Goal: Contribute content: Contribute content

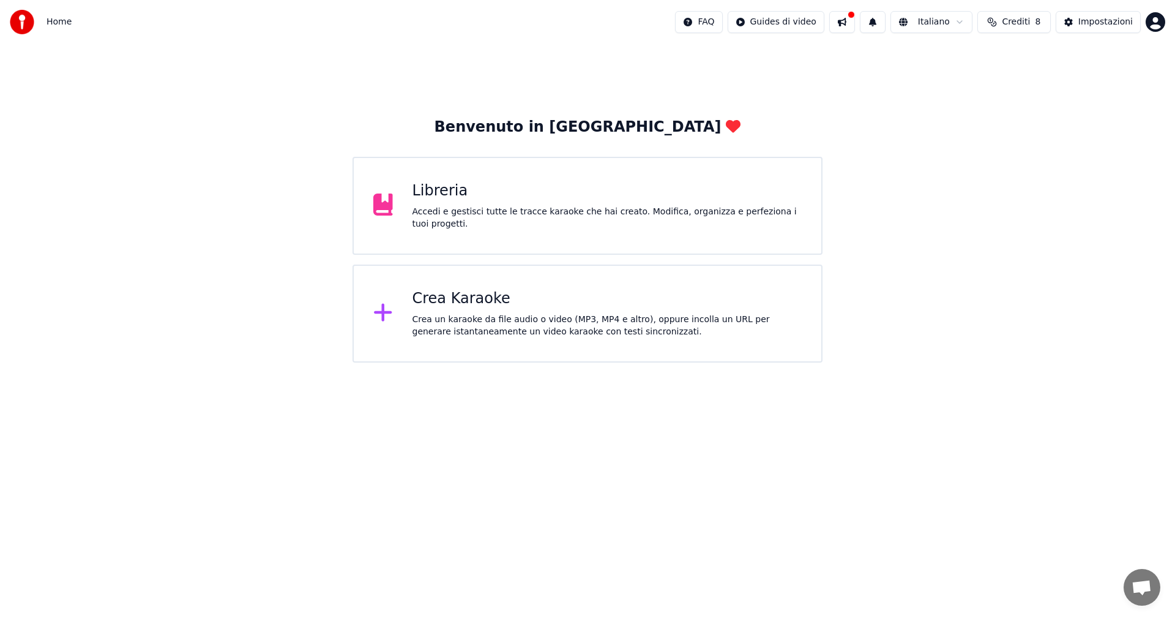
click at [429, 201] on div "Libreria" at bounding box center [608, 191] width 390 height 20
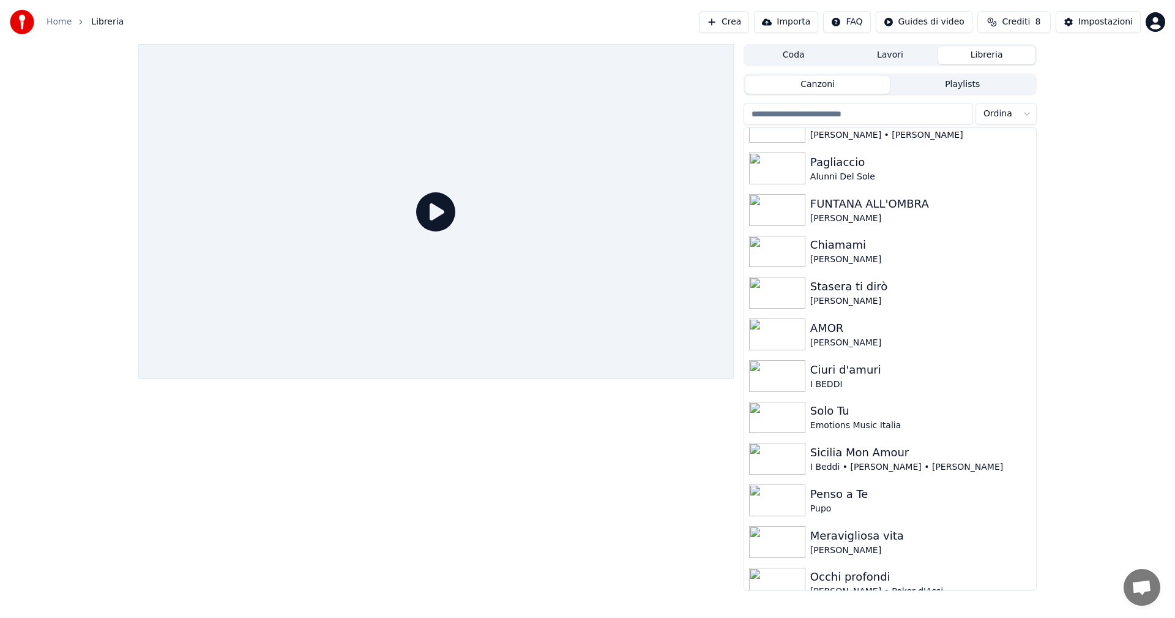
scroll to position [160, 0]
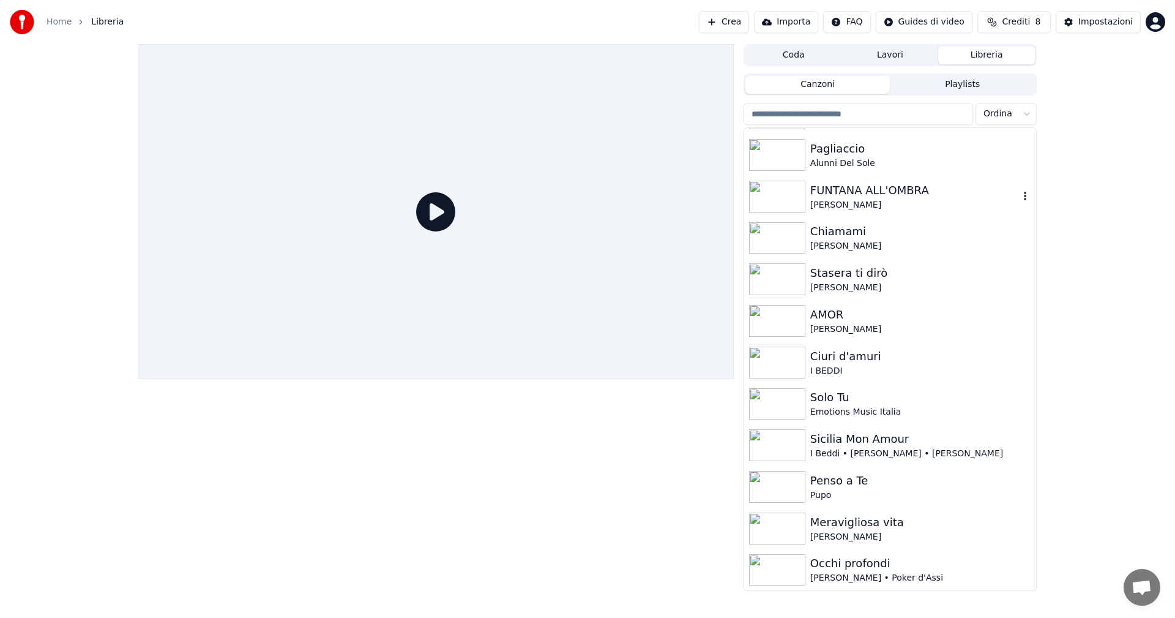
click at [778, 189] on img at bounding box center [777, 197] width 56 height 32
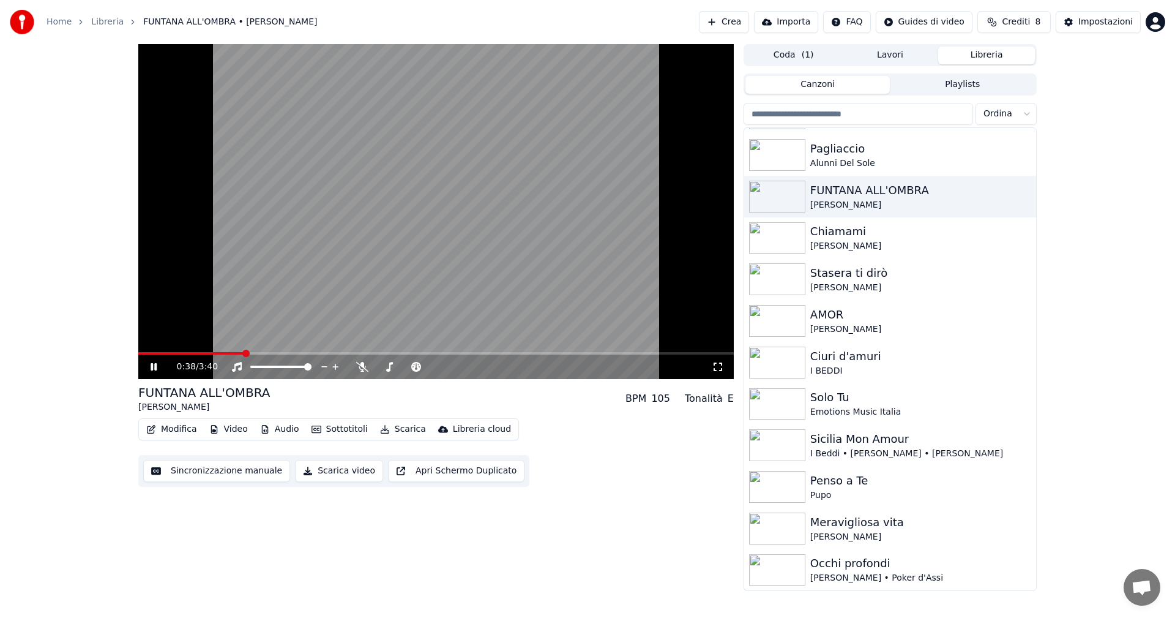
click at [154, 365] on icon at bounding box center [162, 367] width 29 height 10
click at [41, 334] on div "0:39 / 3:40 FUNTANA ALL'OMBRA [PERSON_NAME] BPM 105 Tonalità E Modifica Video A…" at bounding box center [587, 317] width 1175 height 547
drag, startPoint x: 151, startPoint y: 366, endPoint x: 154, endPoint y: 361, distance: 6.3
click at [151, 365] on icon at bounding box center [153, 366] width 7 height 9
click at [152, 367] on icon at bounding box center [154, 366] width 6 height 7
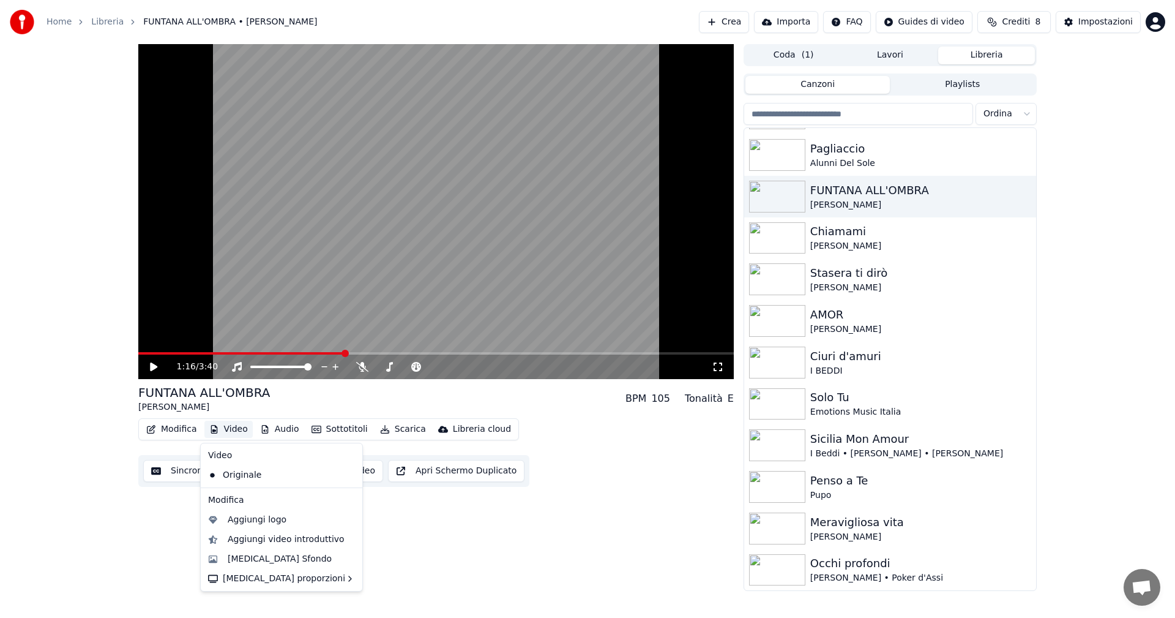
click at [227, 428] on button "Video" at bounding box center [228, 429] width 48 height 17
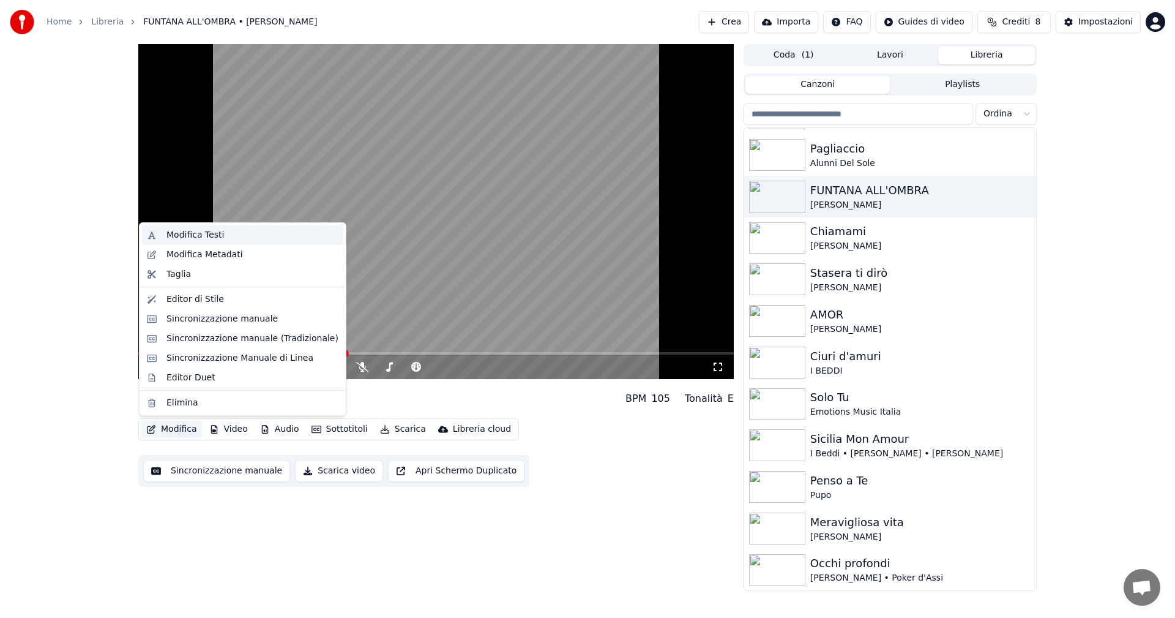
click at [202, 236] on div "Modifica Testi" at bounding box center [196, 235] width 58 height 12
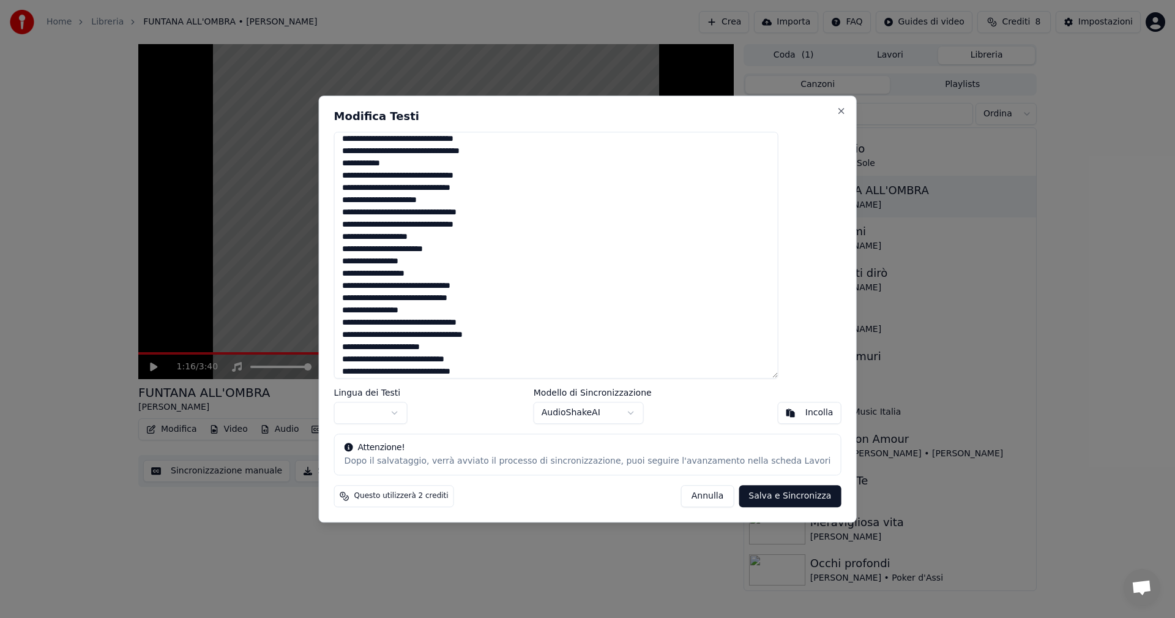
scroll to position [204, 0]
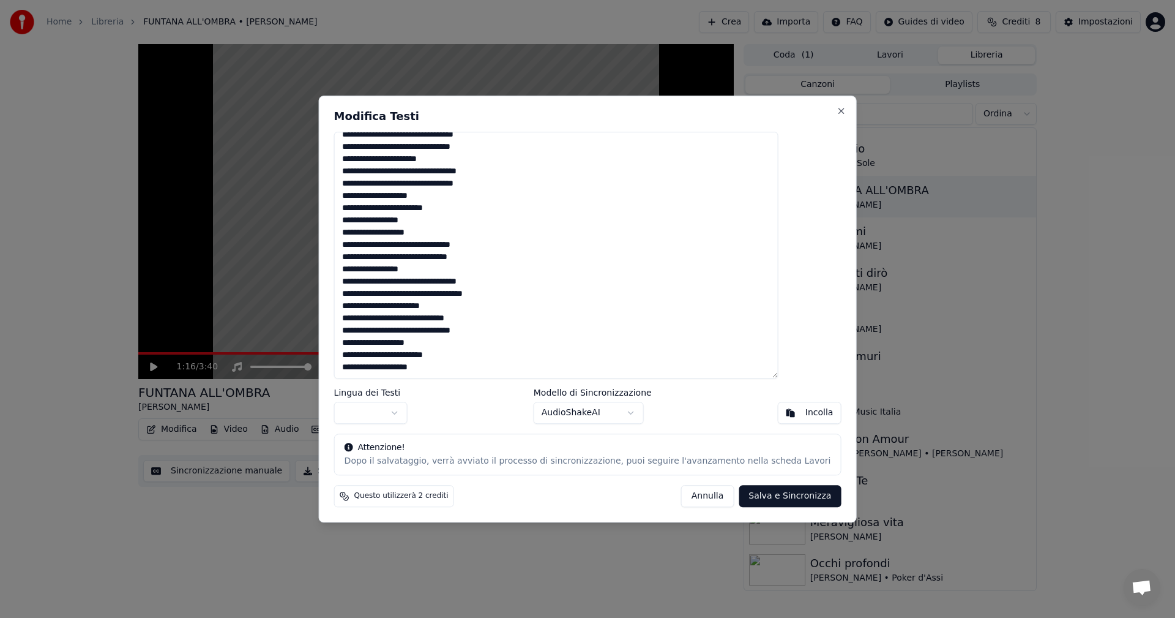
drag, startPoint x: 373, startPoint y: 140, endPoint x: 481, endPoint y: 377, distance: 260.0
click at [481, 377] on textarea at bounding box center [556, 255] width 444 height 247
click at [691, 500] on button "Annulla" at bounding box center [707, 496] width 53 height 22
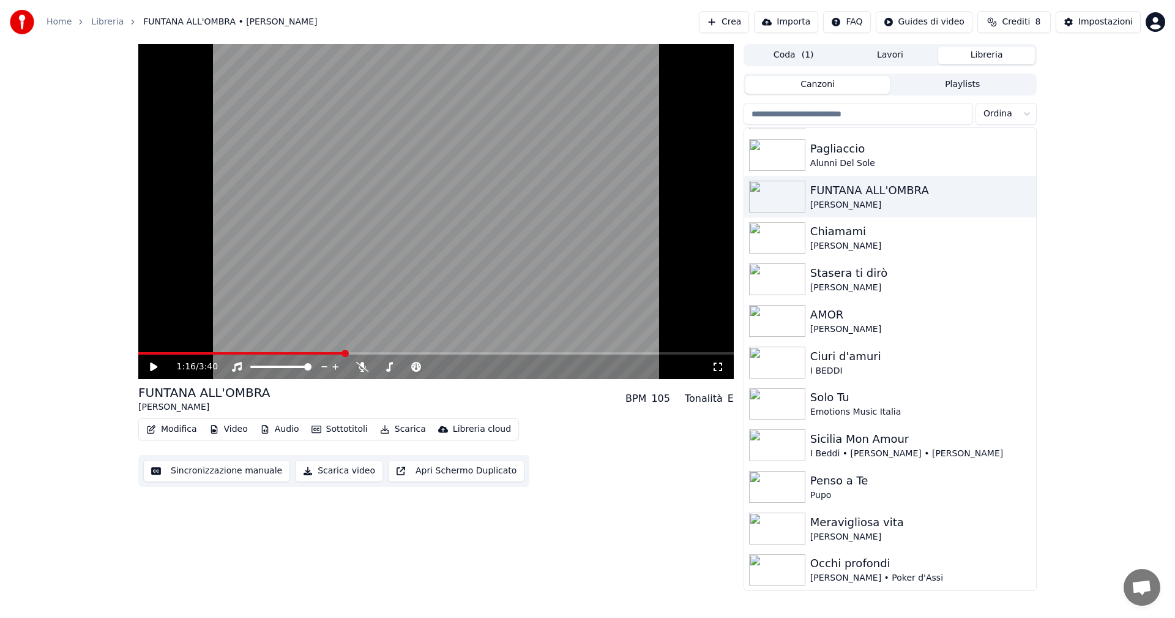
click at [746, 19] on button "Crea" at bounding box center [724, 22] width 50 height 22
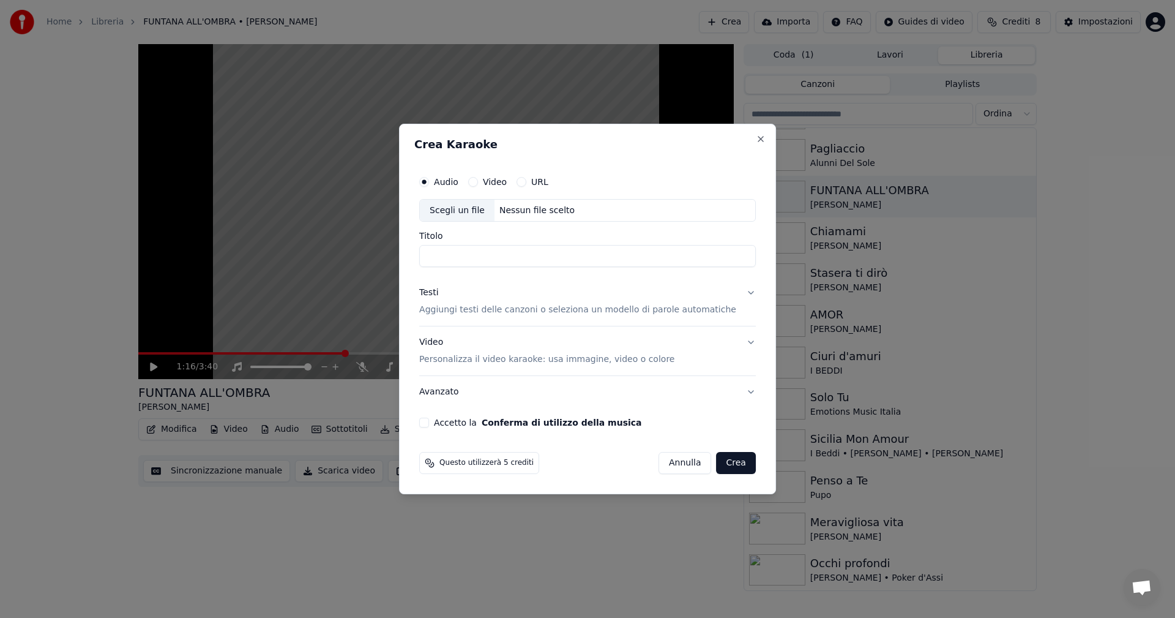
click at [526, 182] on button "URL" at bounding box center [522, 182] width 10 height 10
click at [467, 300] on div "Testi Aggiungi testi delle canzoni o seleziona un modello di parole automatiche" at bounding box center [577, 302] width 317 height 29
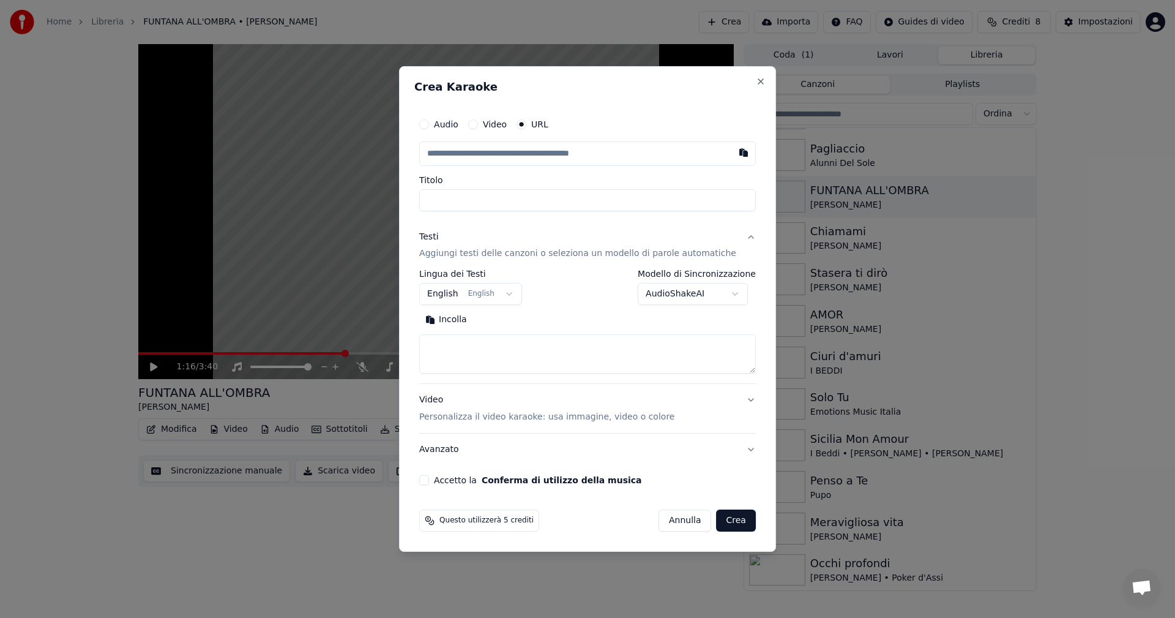
drag, startPoint x: 490, startPoint y: 370, endPoint x: 485, endPoint y: 359, distance: 11.8
click at [489, 365] on textarea at bounding box center [587, 354] width 337 height 39
paste textarea "**********"
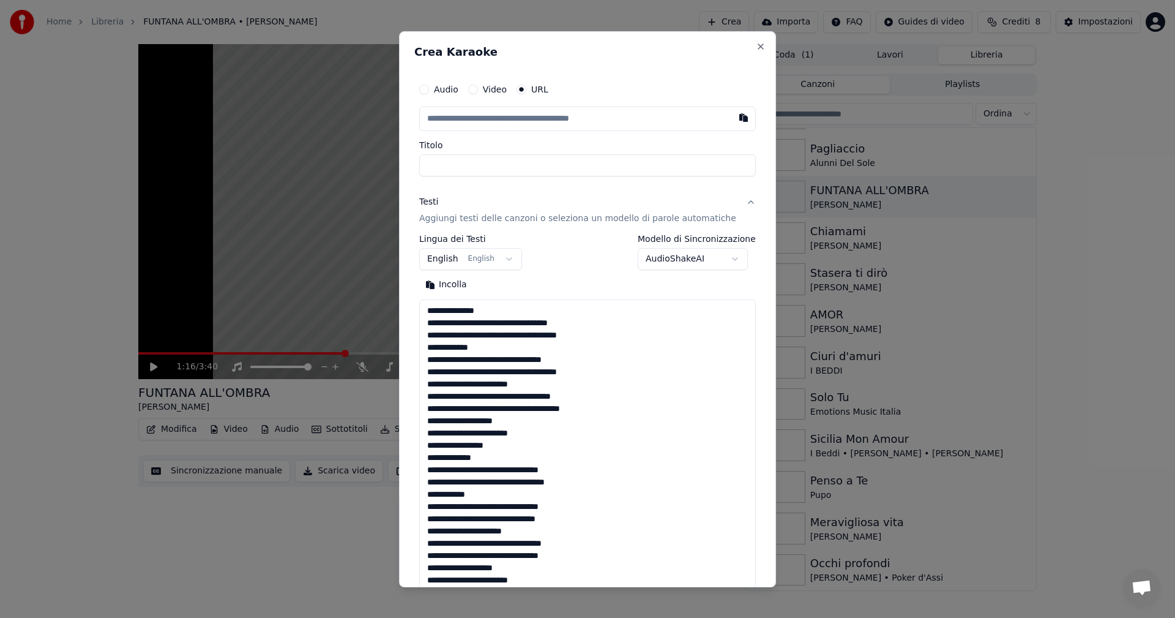
scroll to position [407, 0]
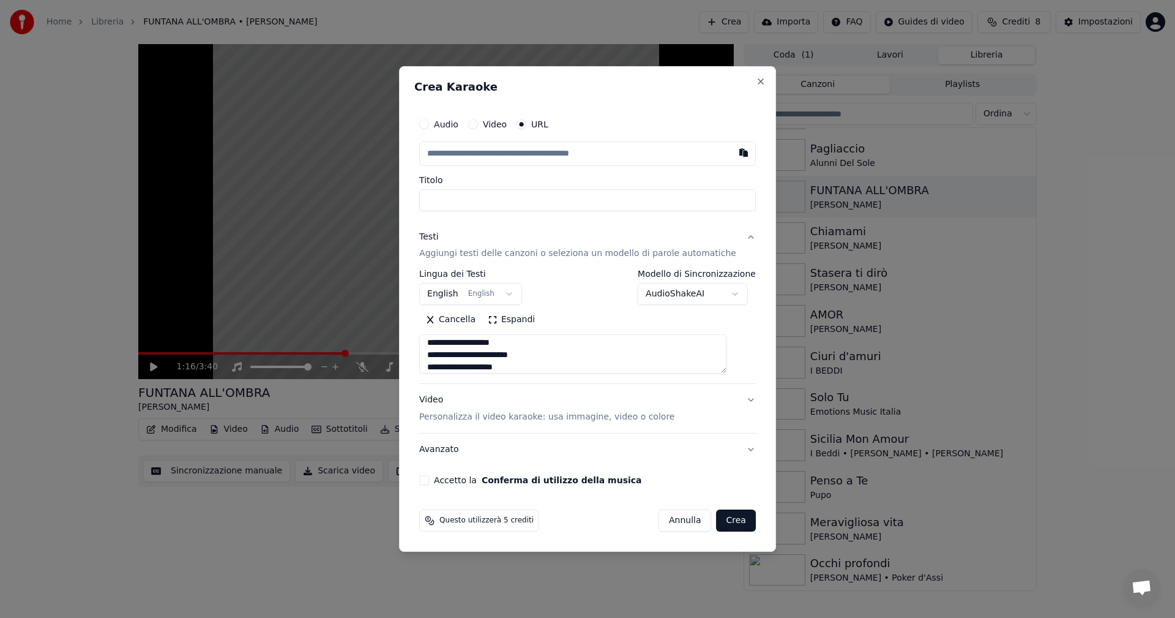
type textarea "**********"
click at [517, 292] on body "Home Libreria FUNTANA ALL'OMBRA • [PERSON_NAME] Crea Importa FAQ Guides di vide…" at bounding box center [587, 309] width 1175 height 618
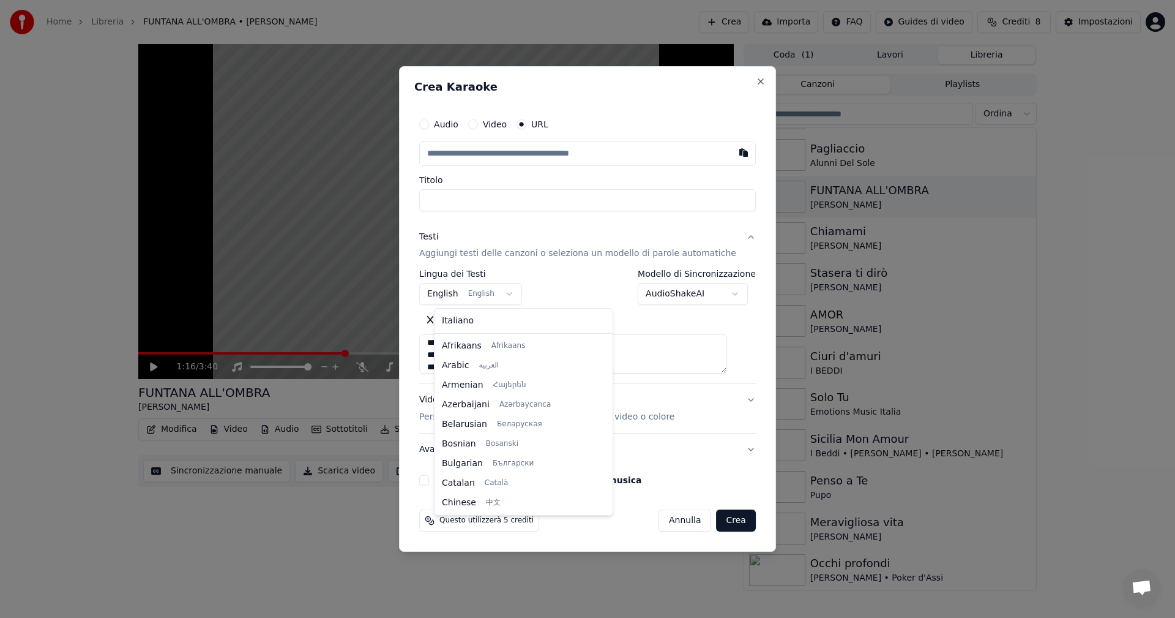
scroll to position [98, 0]
select select "**"
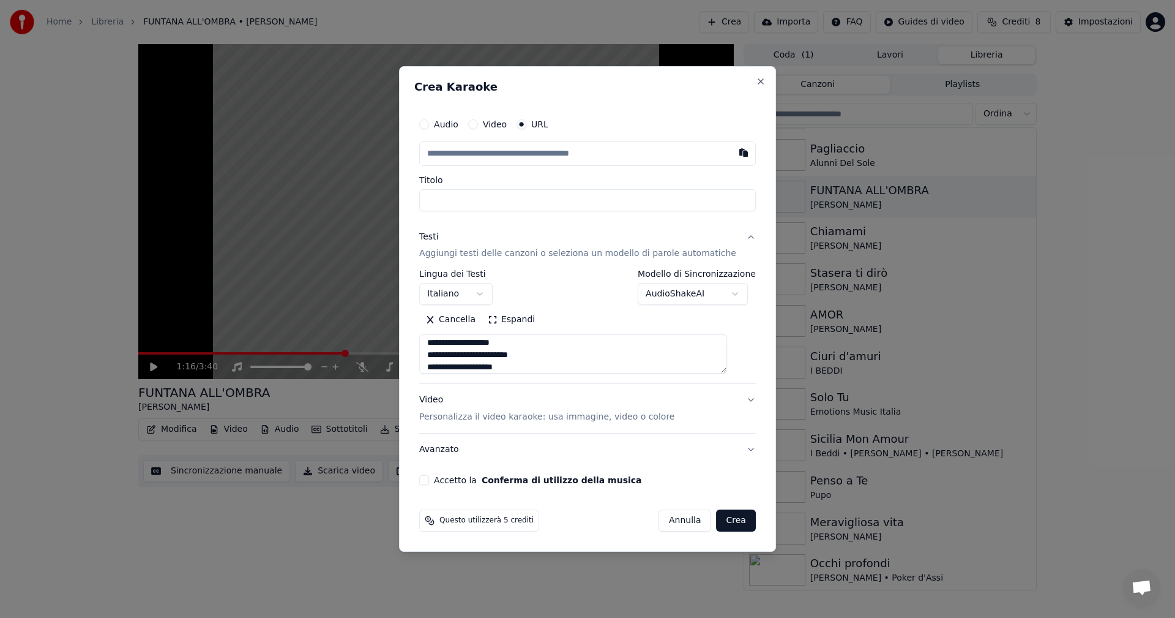
click at [429, 126] on button "Audio" at bounding box center [424, 124] width 10 height 10
click at [462, 151] on div "Scegli un file" at bounding box center [457, 154] width 75 height 22
type input "**********"
click at [429, 482] on button "Accetto la Conferma di utilizzo della musica" at bounding box center [424, 479] width 10 height 10
click at [526, 124] on button "URL" at bounding box center [522, 125] width 10 height 10
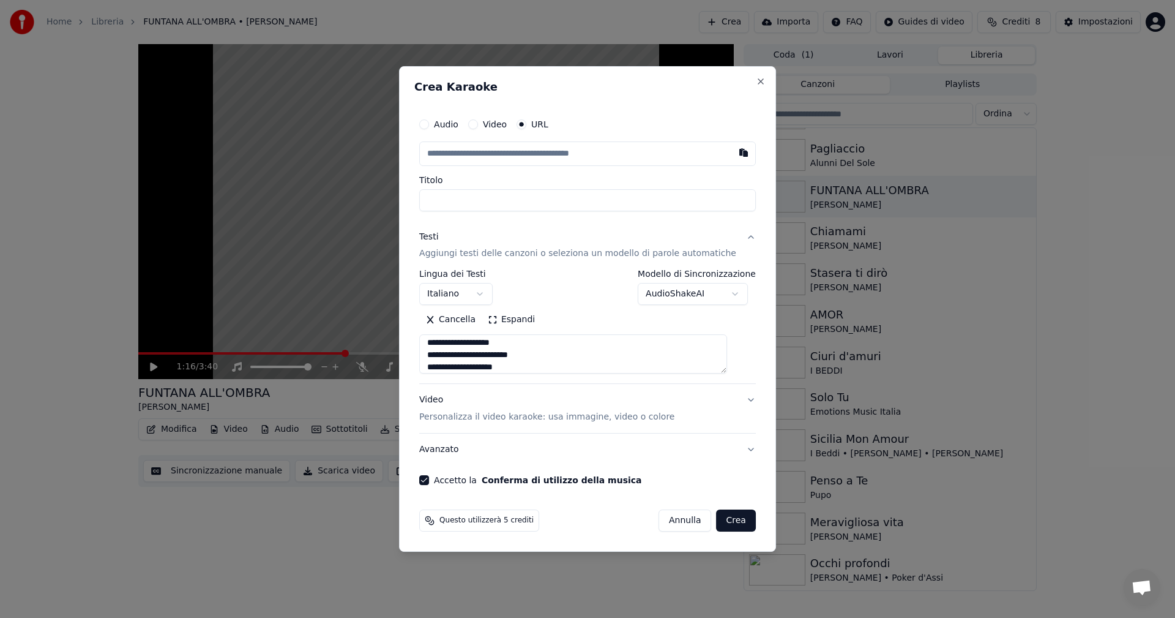
click at [593, 153] on input "text" at bounding box center [587, 153] width 337 height 24
paste input "**********"
type input "**********"
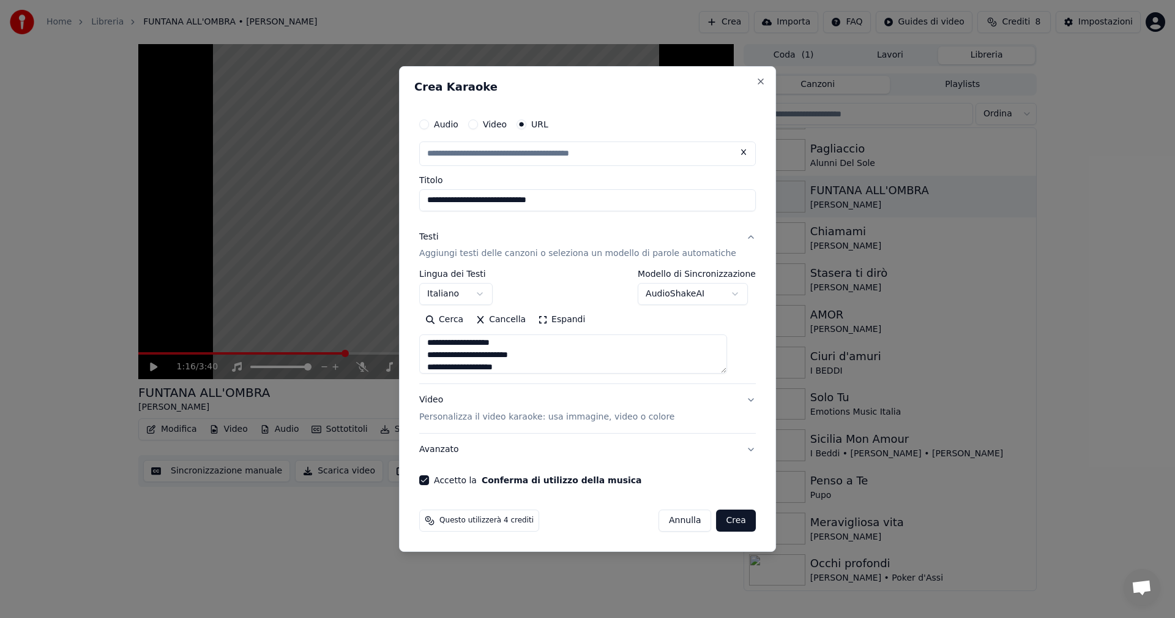
click at [725, 521] on button "Crea" at bounding box center [736, 520] width 39 height 22
type input "**********"
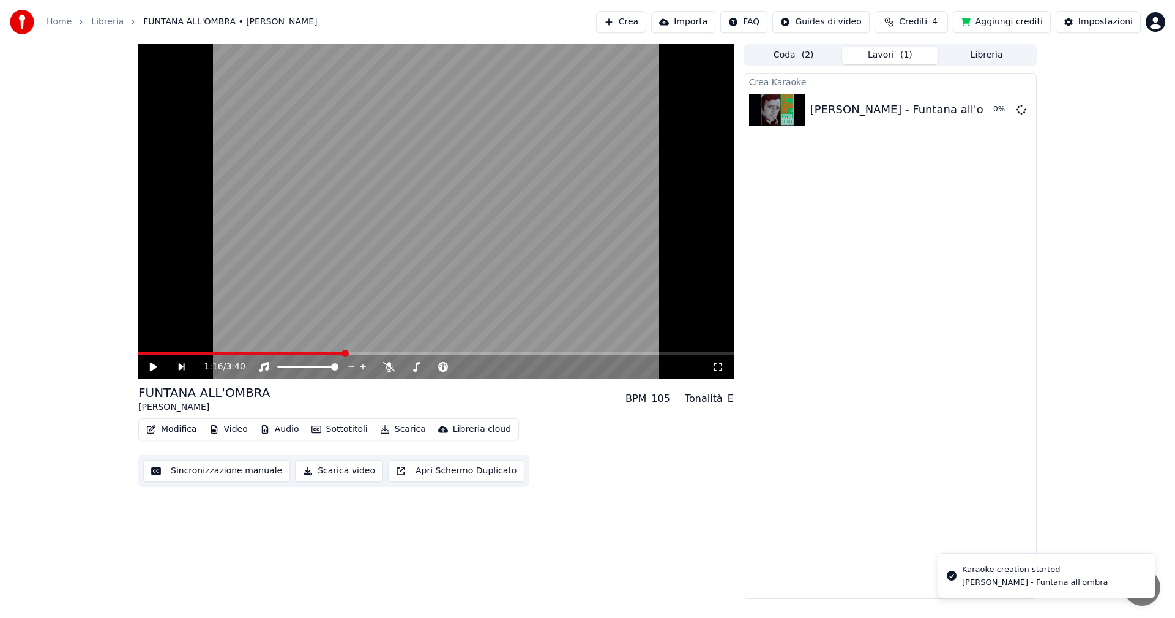
click at [152, 362] on icon at bounding box center [162, 367] width 28 height 10
click at [154, 361] on div "1:21 / 3:40" at bounding box center [436, 367] width 586 height 12
click at [154, 367] on icon at bounding box center [162, 367] width 28 height 10
click at [152, 364] on icon at bounding box center [153, 366] width 7 height 9
click at [152, 368] on icon at bounding box center [154, 366] width 6 height 7
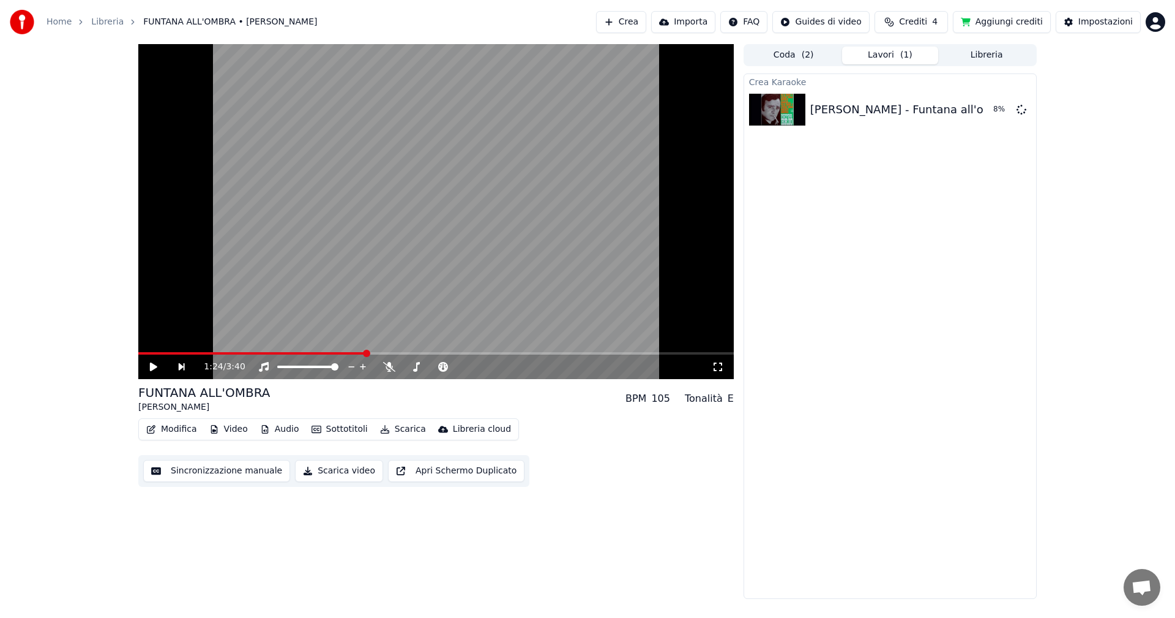
click at [890, 54] on button "Lavori ( 1 )" at bounding box center [890, 56] width 97 height 18
click at [981, 110] on button "Riproduci" at bounding box center [981, 110] width 61 height 22
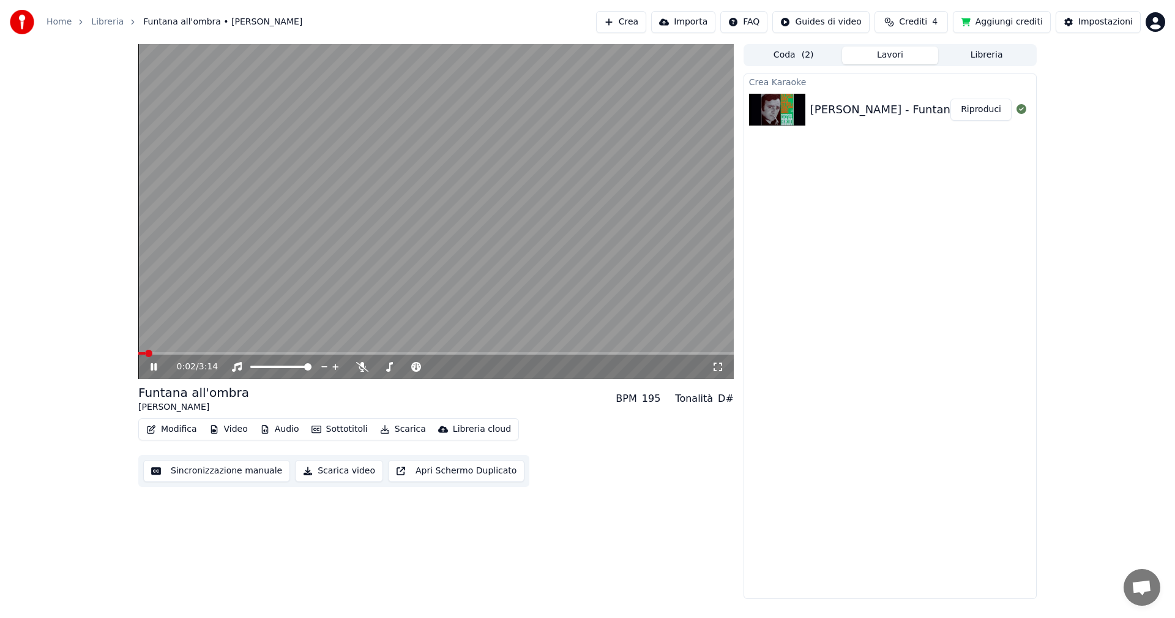
click at [722, 362] on icon at bounding box center [718, 367] width 12 height 10
click at [167, 425] on button "Modifica" at bounding box center [171, 429] width 61 height 17
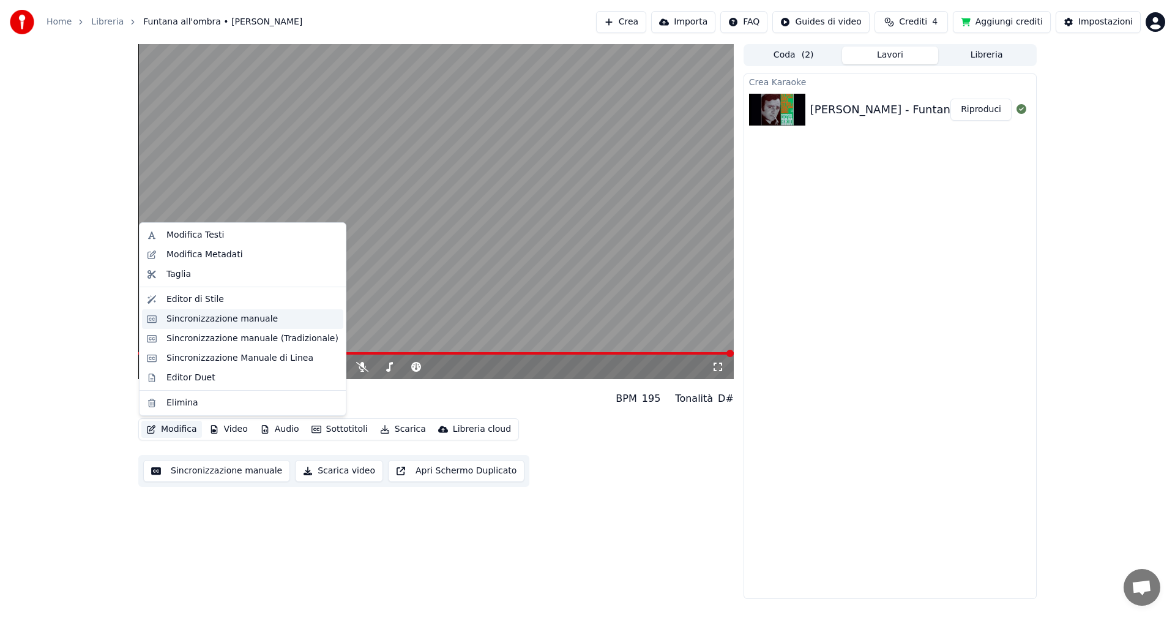
click at [195, 322] on div "Sincronizzazione manuale" at bounding box center [222, 319] width 111 height 12
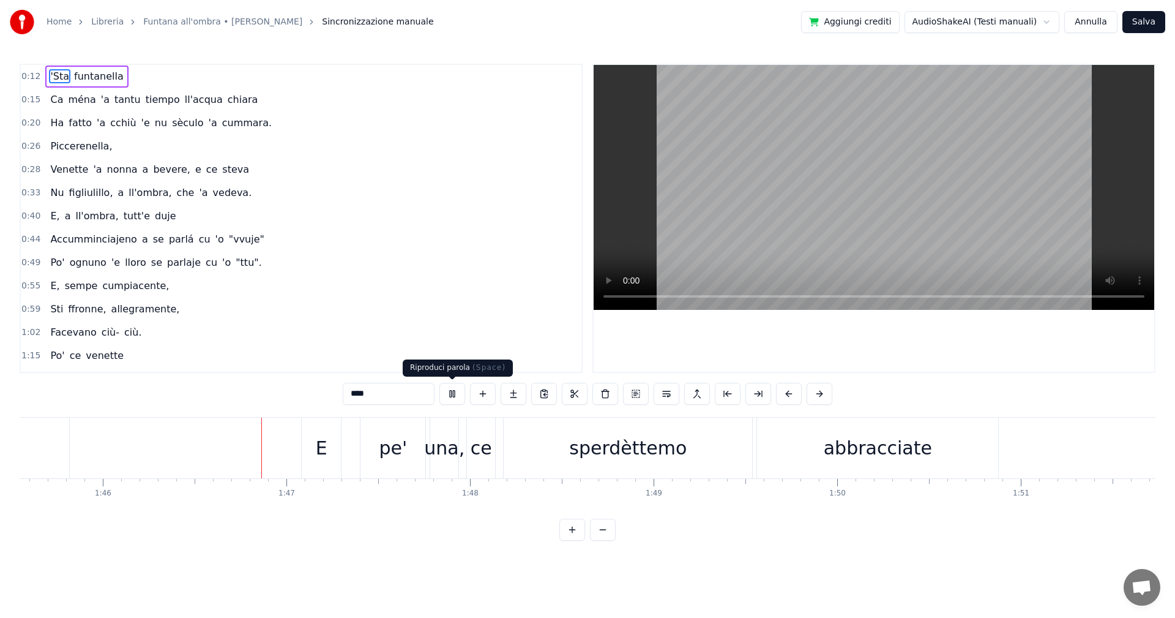
scroll to position [0, 19429]
click at [452, 394] on button at bounding box center [453, 394] width 26 height 22
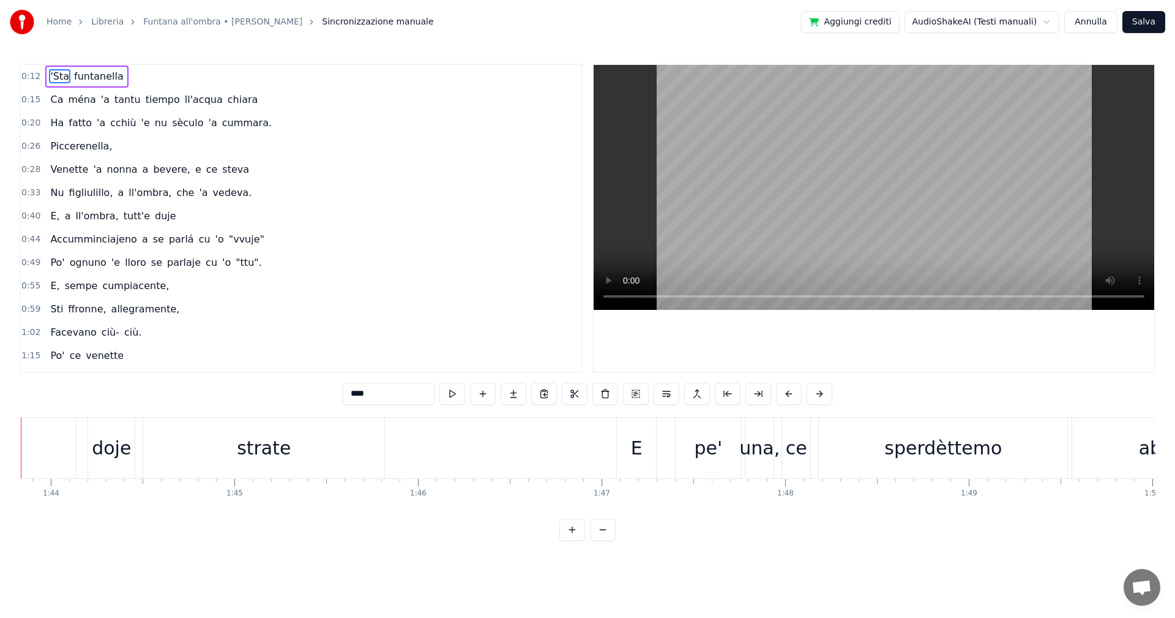
scroll to position [0, 19010]
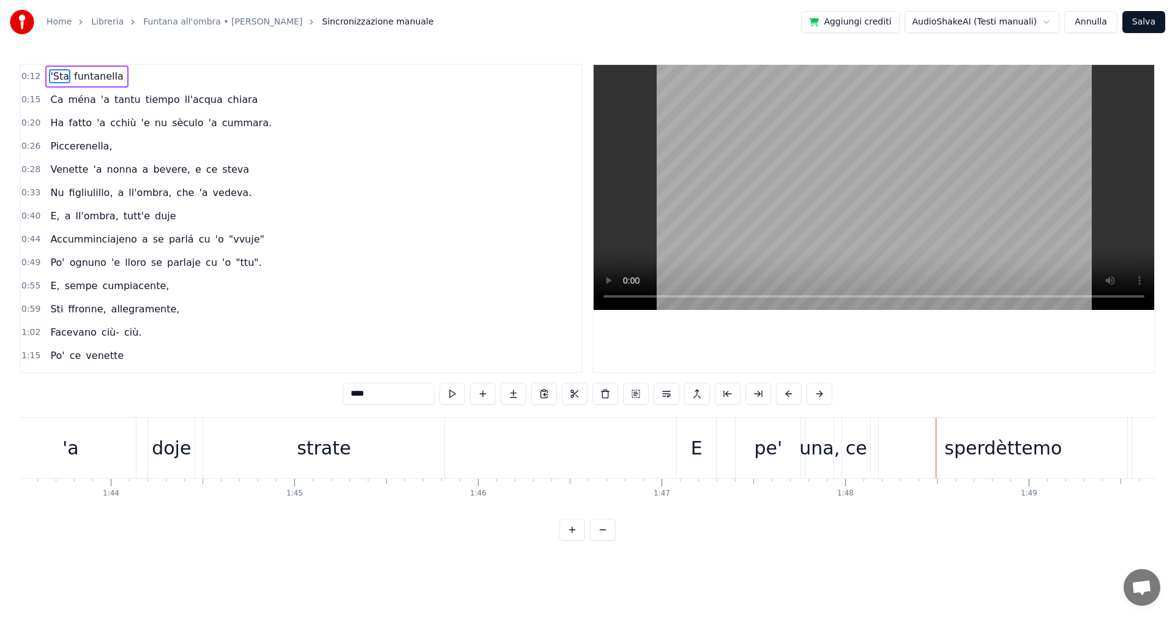
click at [894, 451] on div "sperdèttemo" at bounding box center [1003, 448] width 249 height 61
type input "**********"
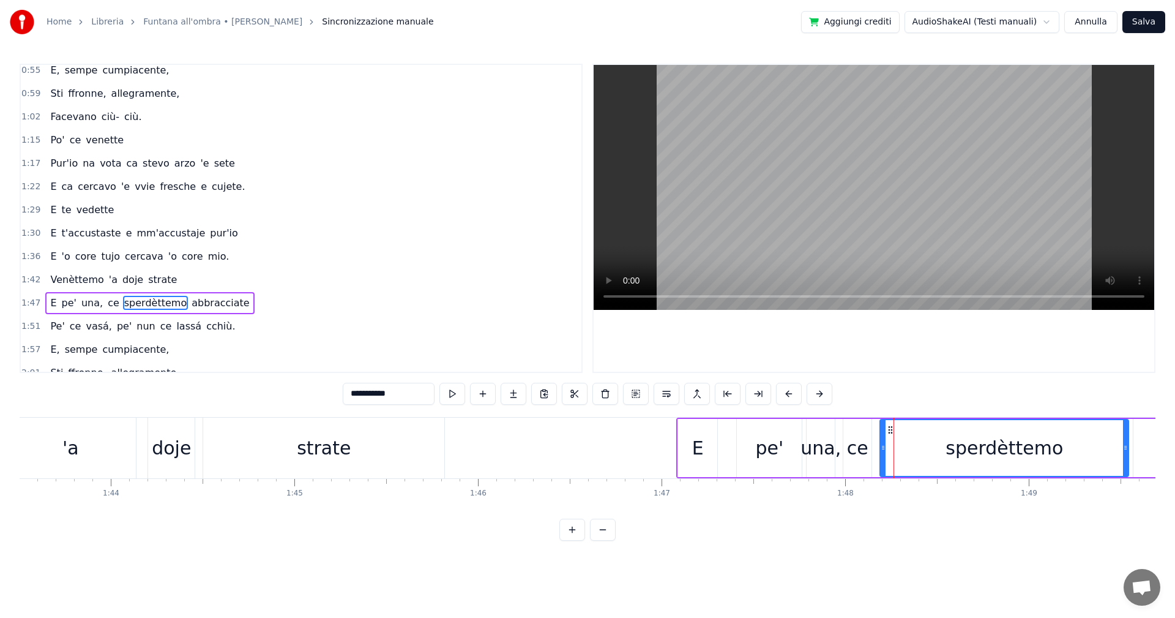
scroll to position [300, 0]
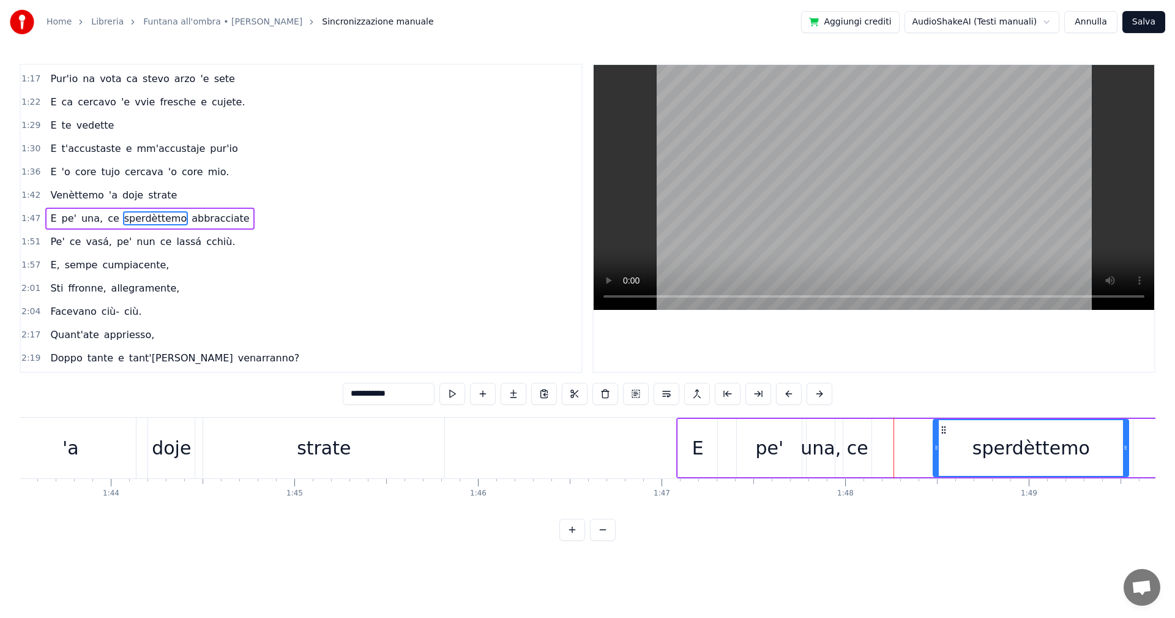
drag, startPoint x: 882, startPoint y: 452, endPoint x: 935, endPoint y: 453, distance: 53.3
click at [935, 453] on div at bounding box center [936, 448] width 5 height 56
click at [894, 454] on div "E pe' una, ce sperdèttemo abbracciate" at bounding box center [1026, 448] width 700 height 61
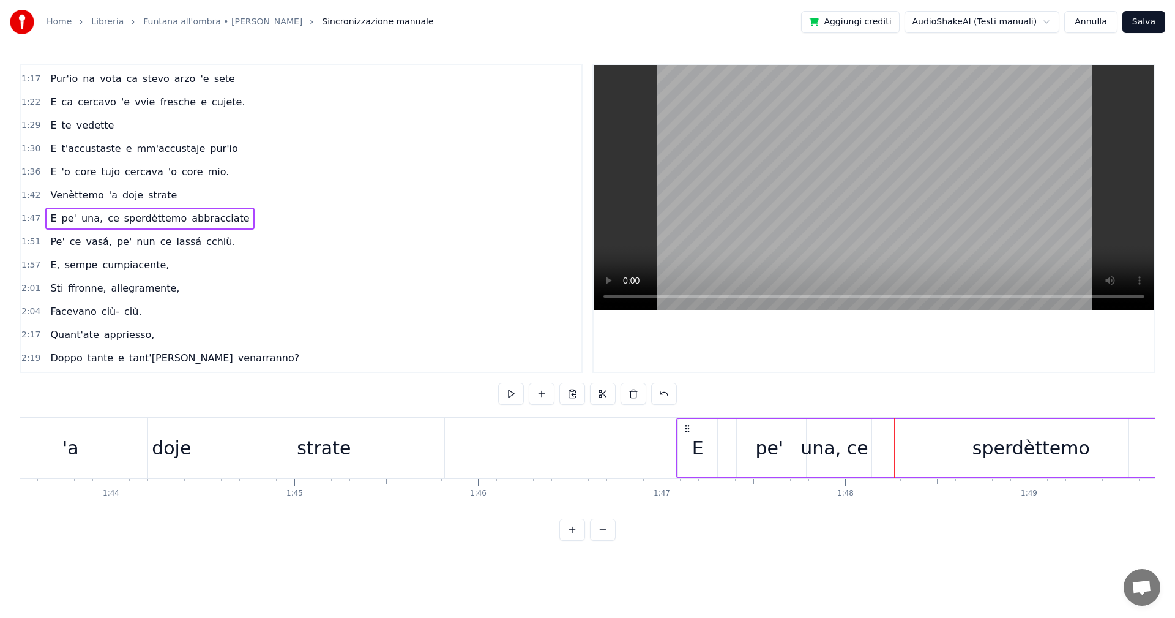
click at [863, 451] on div "ce" at bounding box center [857, 448] width 21 height 28
click at [866, 454] on div at bounding box center [864, 448] width 5 height 56
click at [869, 455] on div at bounding box center [866, 448] width 5 height 56
click at [974, 449] on div "sperdèttemo" at bounding box center [1031, 448] width 195 height 58
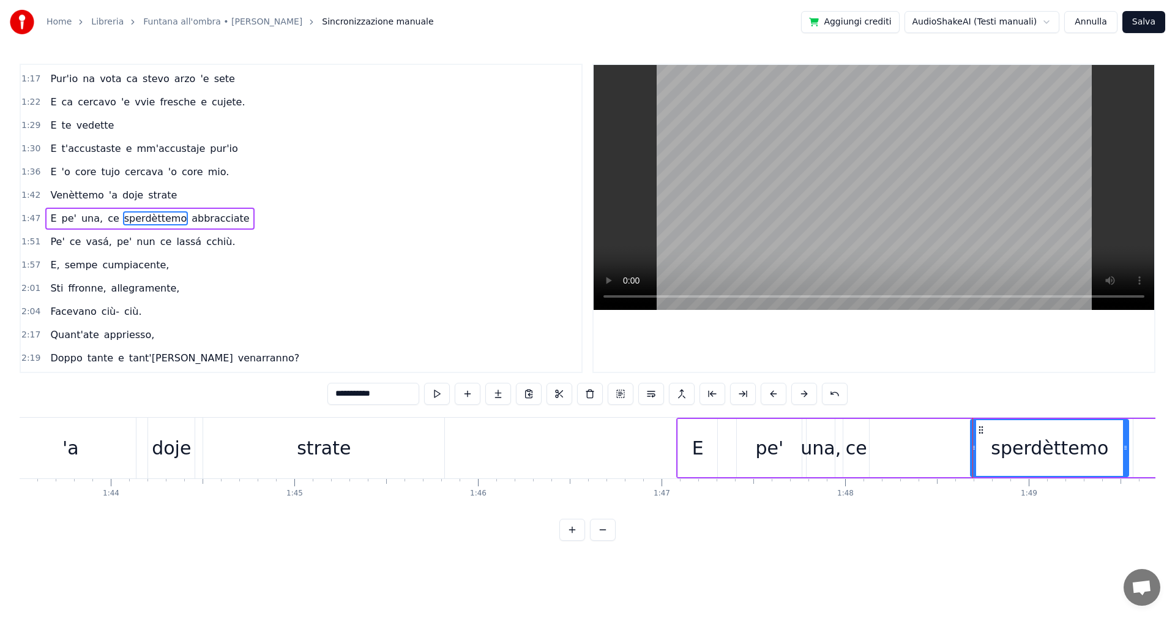
drag, startPoint x: 936, startPoint y: 448, endPoint x: 973, endPoint y: 451, distance: 37.4
click at [973, 451] on icon at bounding box center [974, 448] width 5 height 10
click at [343, 450] on div "strate" at bounding box center [324, 448] width 54 height 28
type input "******"
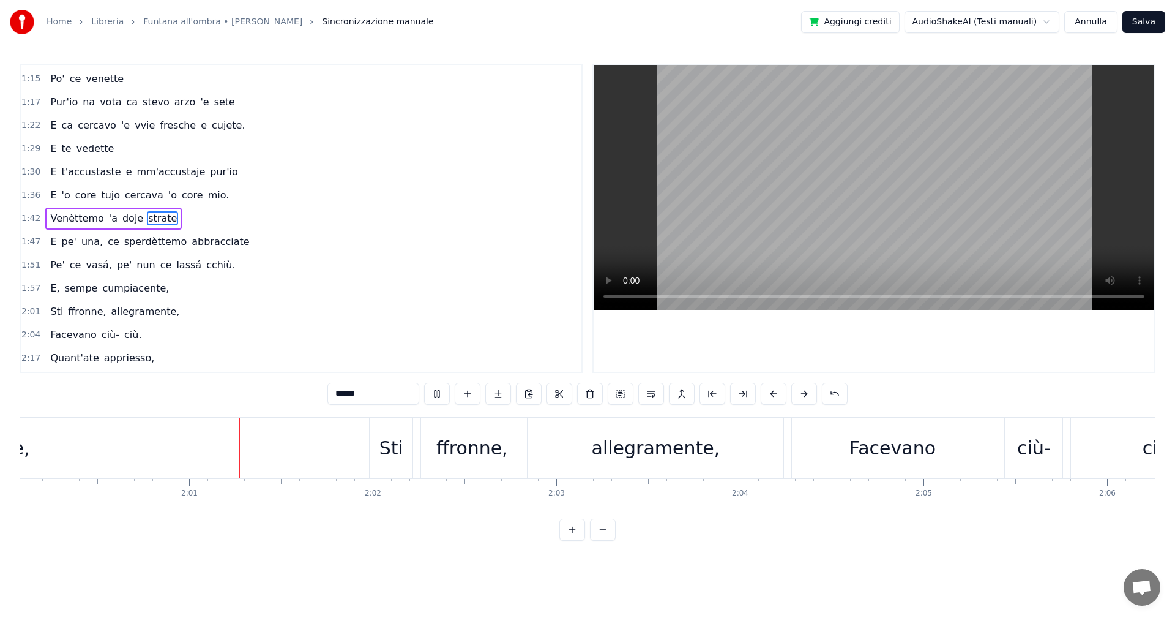
scroll to position [0, 22098]
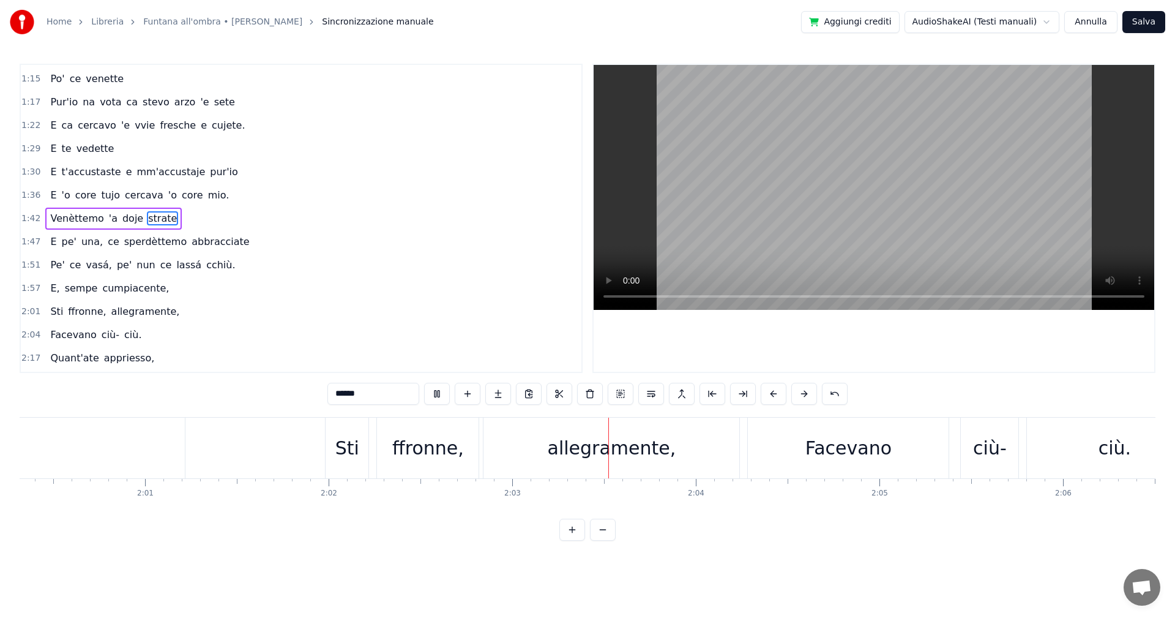
click at [1146, 20] on button "Salva" at bounding box center [1144, 22] width 43 height 22
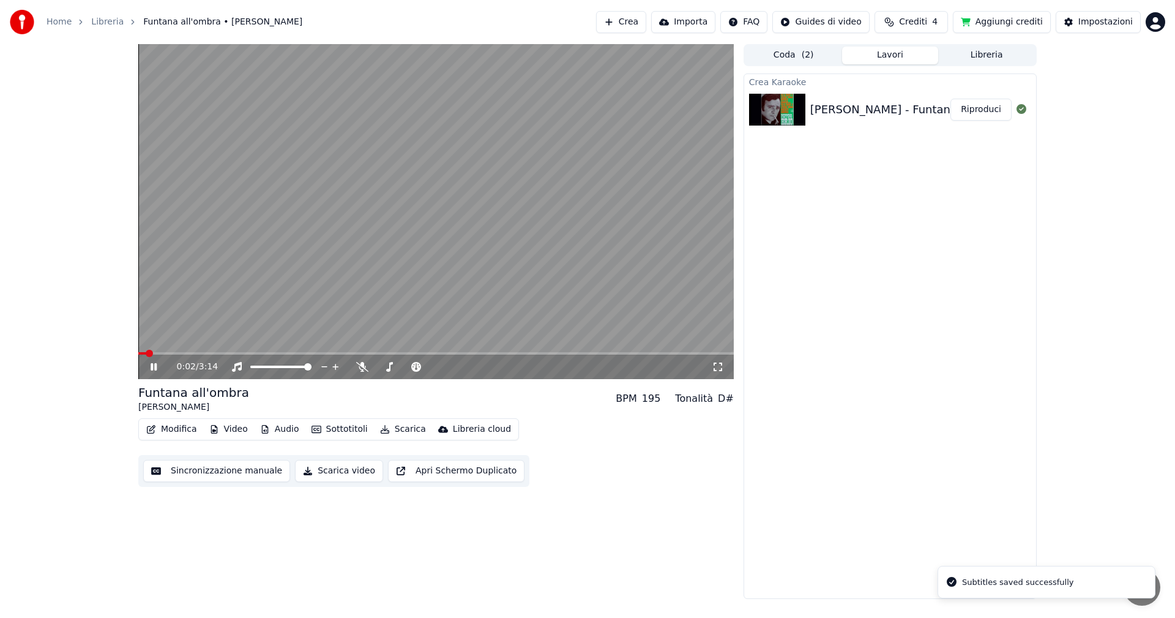
click at [390, 426] on button "Scarica" at bounding box center [403, 429] width 56 height 17
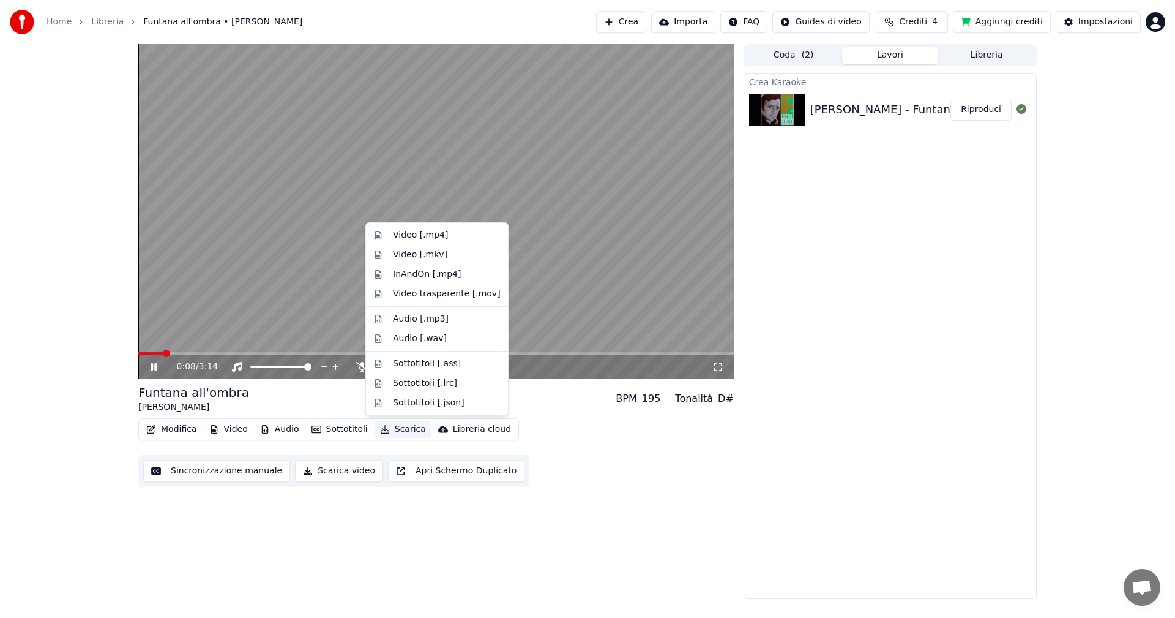
click at [150, 362] on icon at bounding box center [162, 367] width 29 height 10
click at [397, 432] on button "Scarica" at bounding box center [403, 429] width 56 height 17
click at [411, 235] on div "Video [.mp4]" at bounding box center [420, 235] width 55 height 12
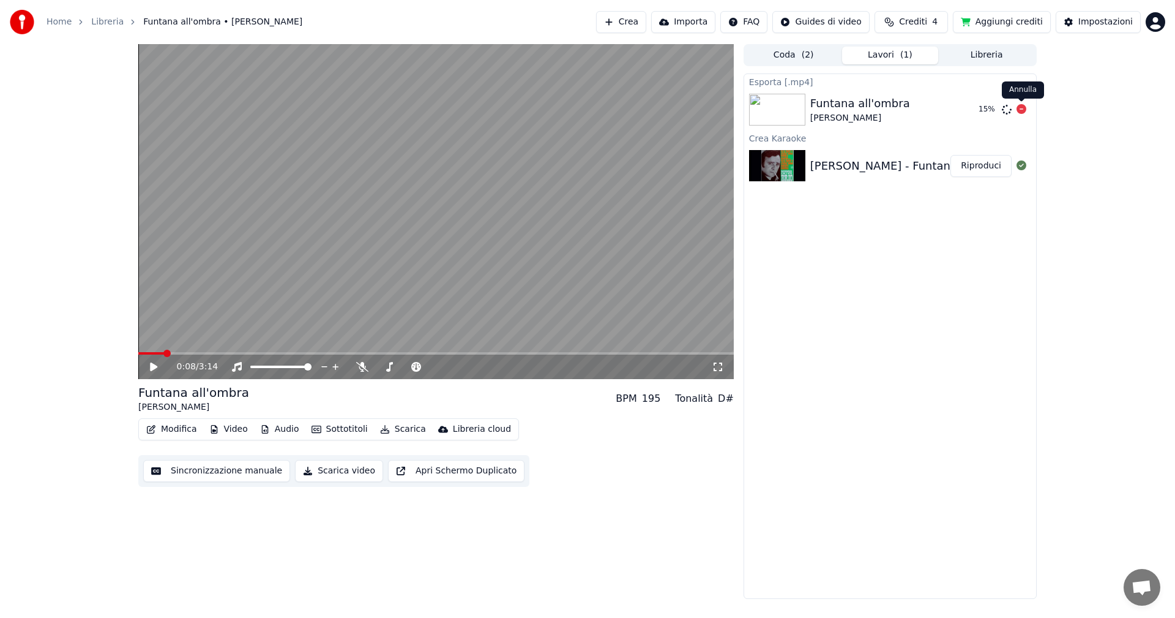
click at [1022, 108] on icon at bounding box center [1022, 109] width 10 height 10
click at [1100, 22] on div "Impostazioni" at bounding box center [1106, 22] width 54 height 12
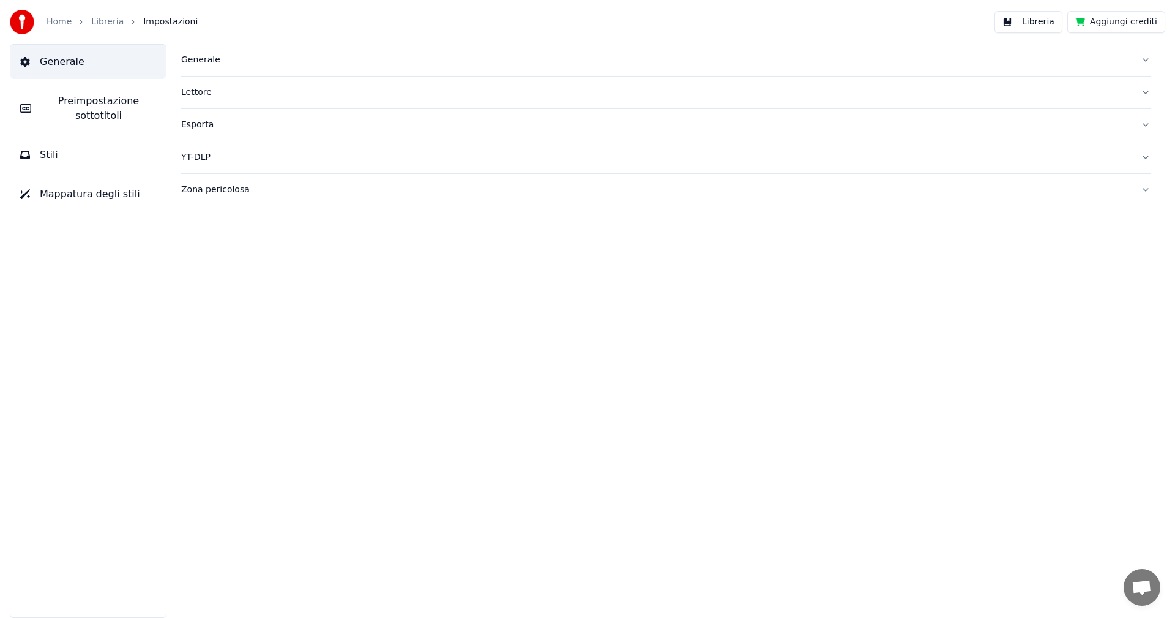
click at [100, 101] on span "Preimpostazione sottotitoli" at bounding box center [98, 108] width 115 height 29
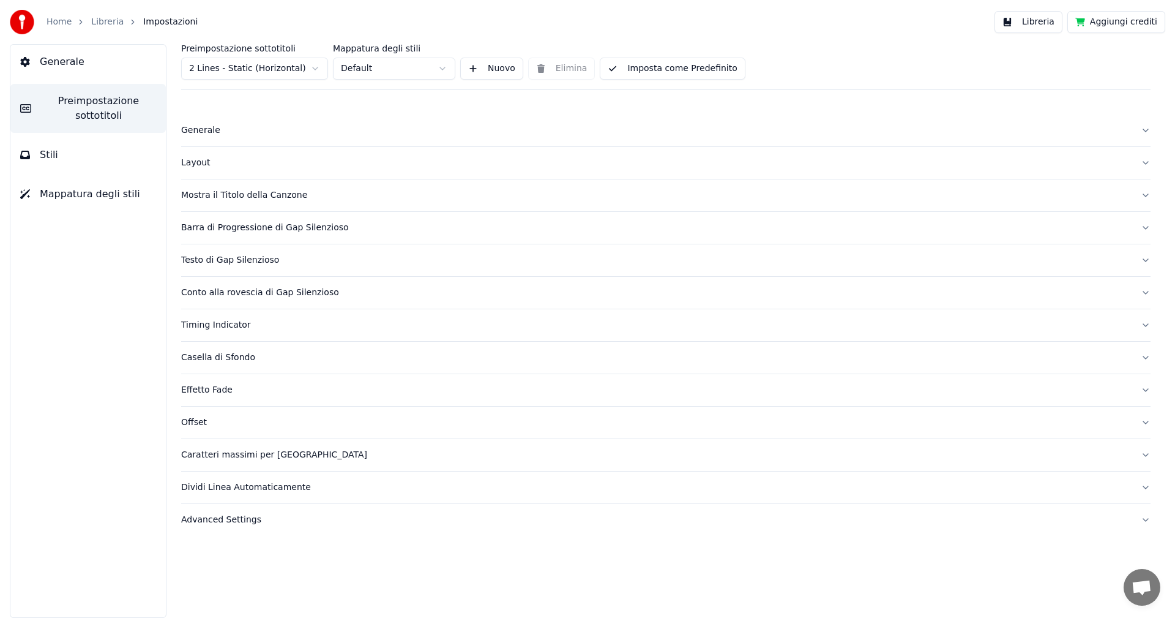
click at [93, 113] on span "Preimpostazione sottotitoli" at bounding box center [98, 108] width 115 height 29
click at [217, 198] on div "Mostra il Titolo della Canzone" at bounding box center [656, 195] width 950 height 12
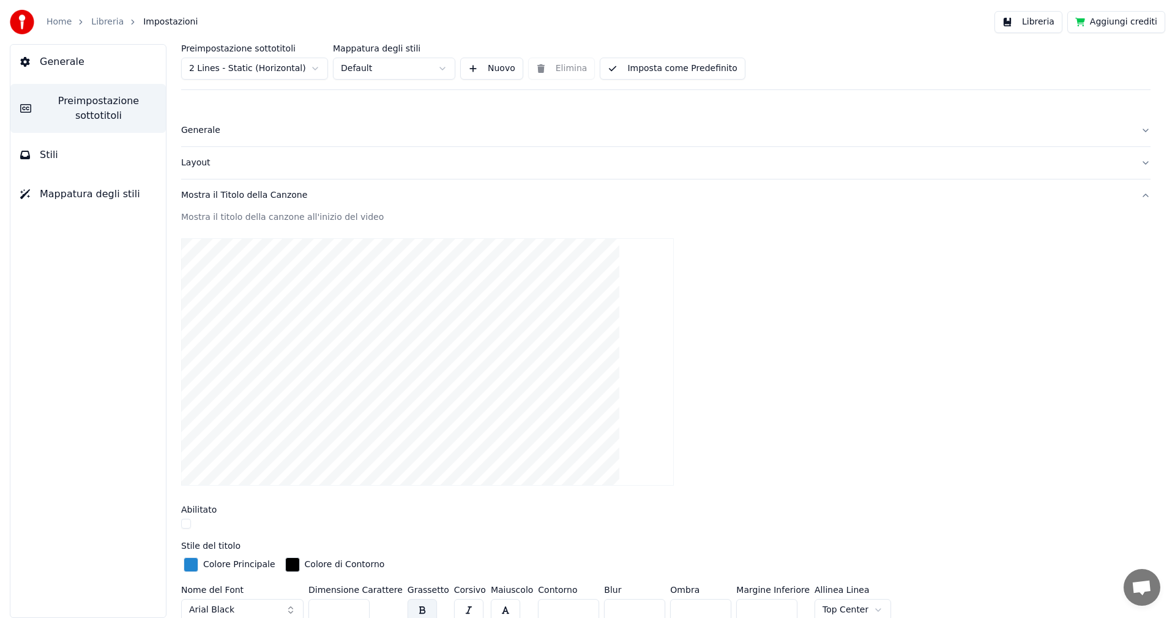
click at [188, 523] on button "button" at bounding box center [186, 524] width 10 height 10
click at [56, 23] on link "Home" at bounding box center [59, 22] width 25 height 12
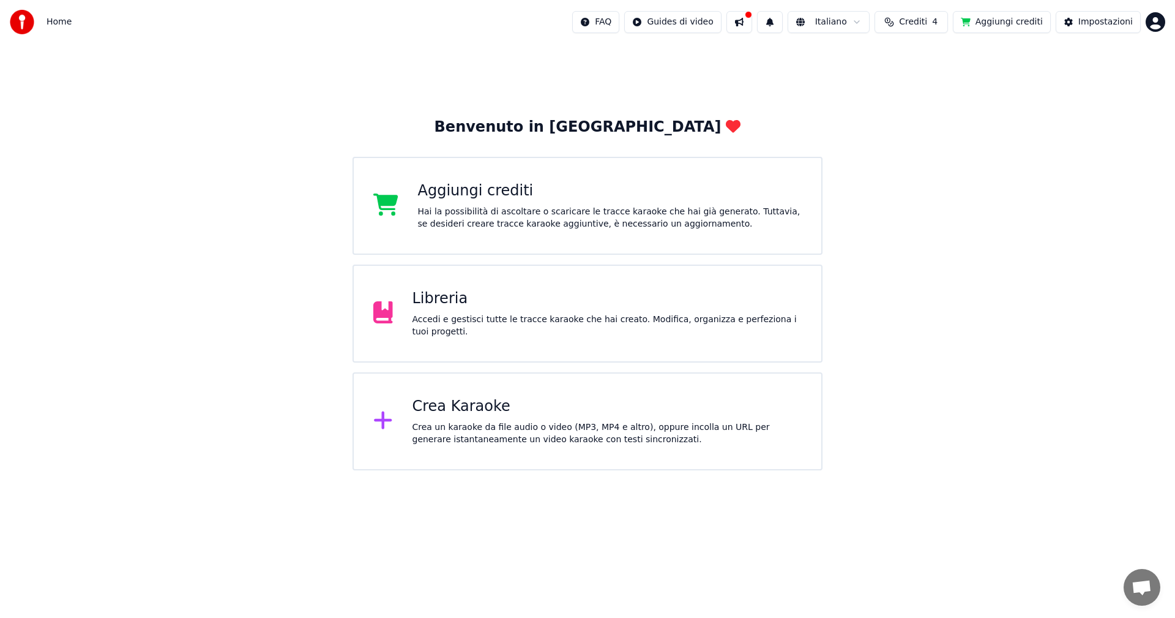
click at [457, 309] on div "Libreria" at bounding box center [608, 299] width 390 height 20
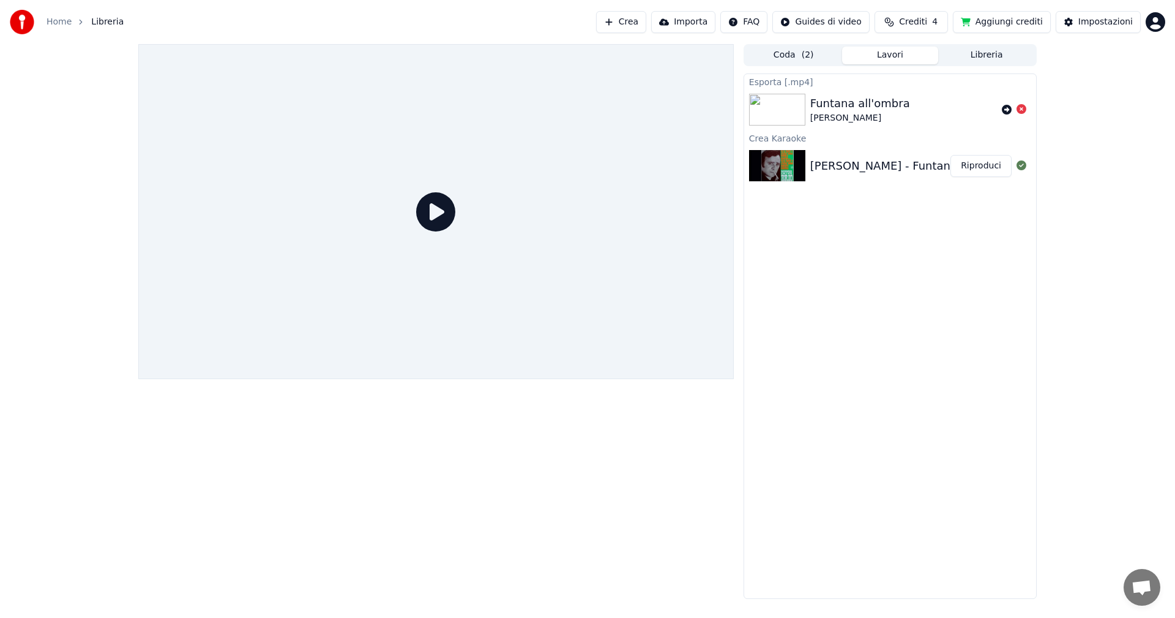
click at [434, 211] on icon at bounding box center [435, 211] width 39 height 39
click at [779, 167] on img at bounding box center [777, 166] width 56 height 32
click at [992, 167] on button "Riproduci" at bounding box center [981, 166] width 61 height 22
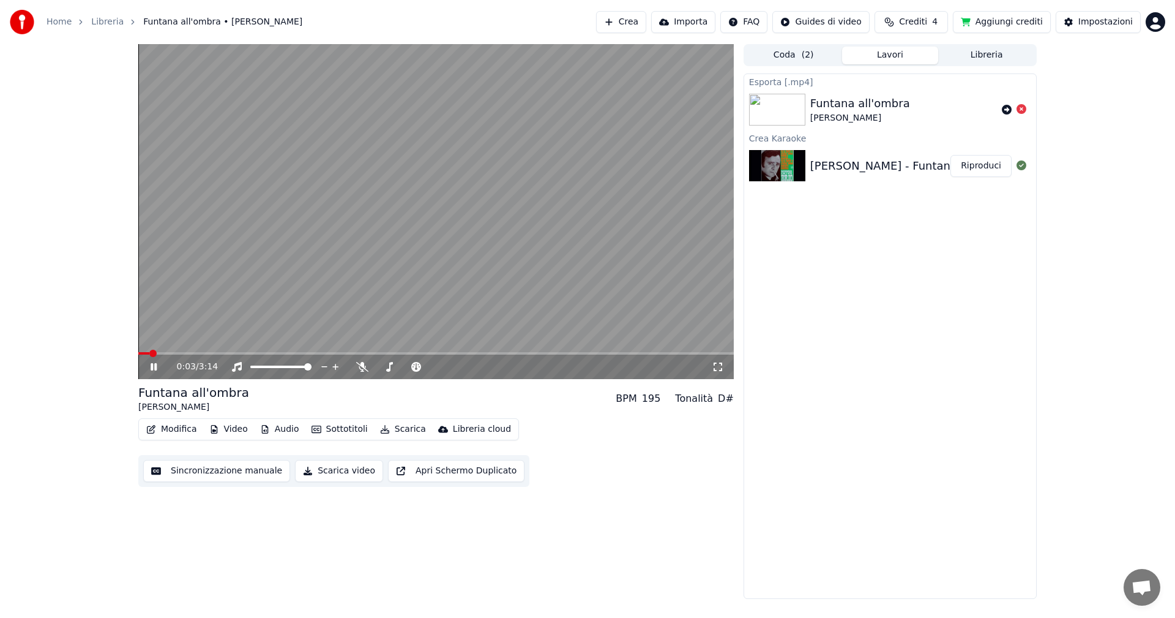
click at [153, 367] on icon at bounding box center [154, 366] width 6 height 7
click at [390, 431] on button "Scarica" at bounding box center [403, 429] width 56 height 17
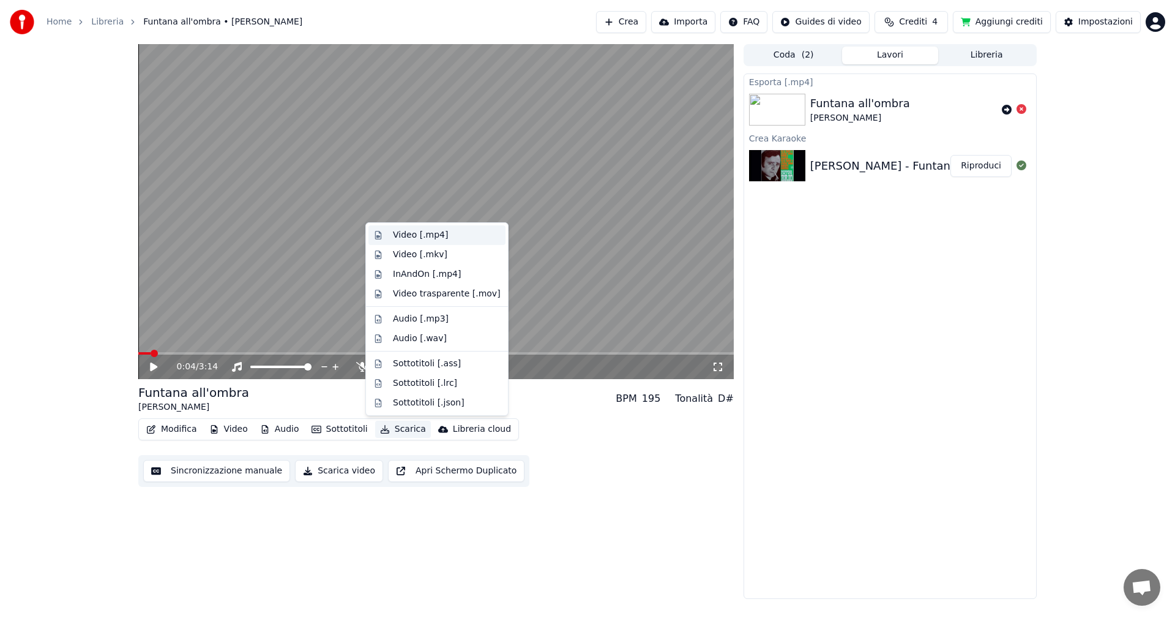
click at [407, 235] on div "Video [.mp4]" at bounding box center [420, 235] width 55 height 12
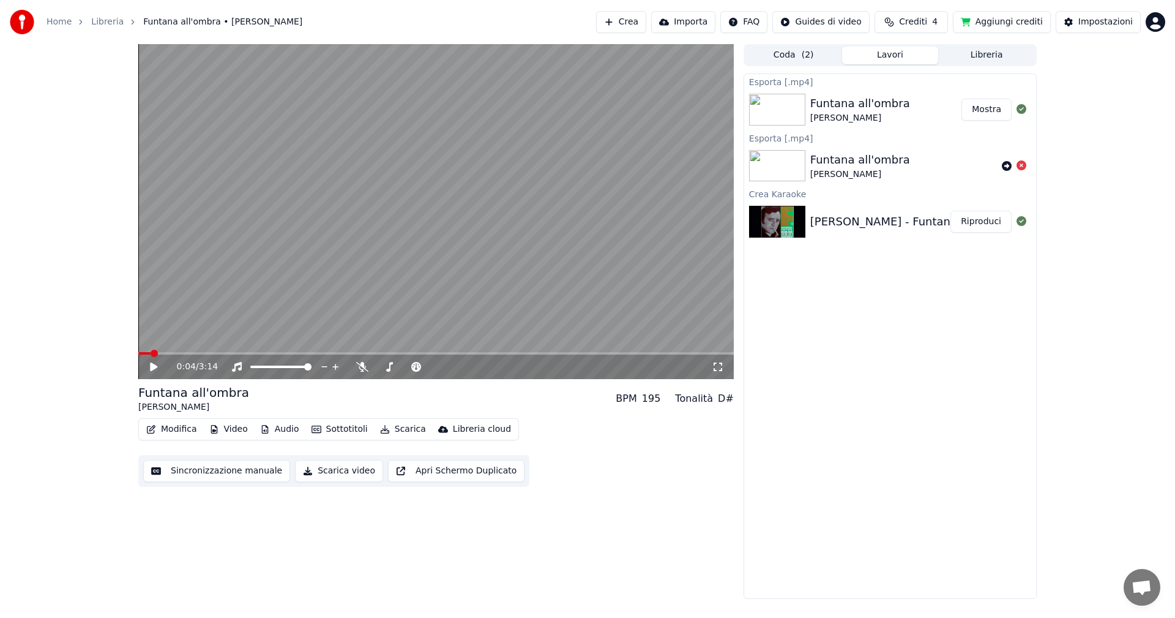
click at [794, 57] on button "Coda ( 2 )" at bounding box center [794, 56] width 97 height 18
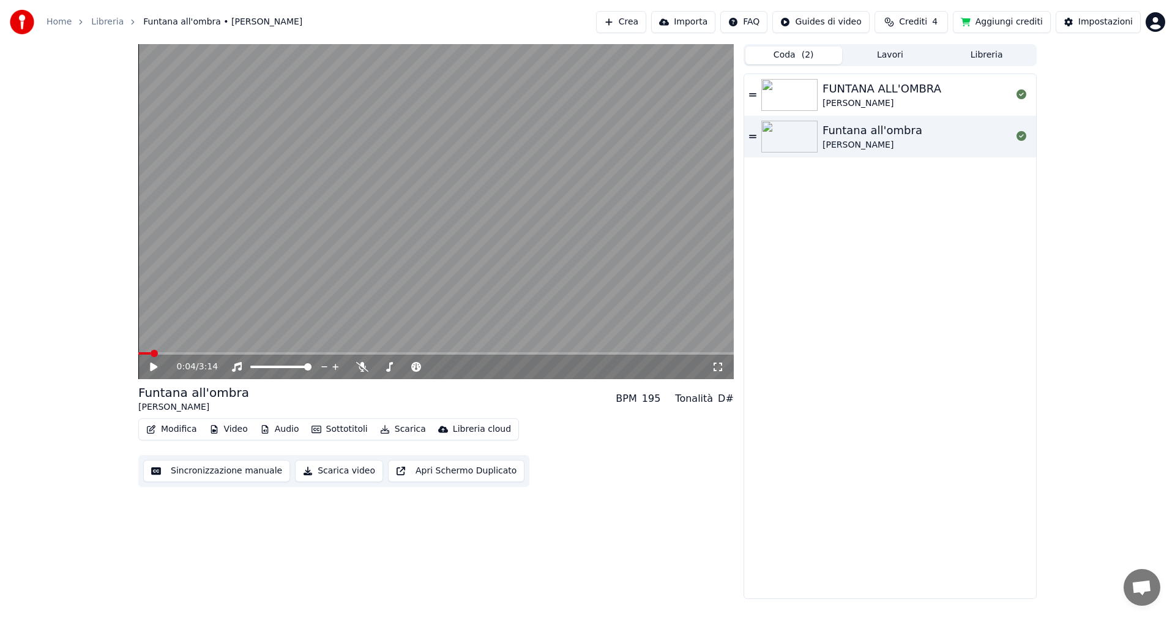
click at [982, 56] on button "Libreria" at bounding box center [987, 56] width 97 height 18
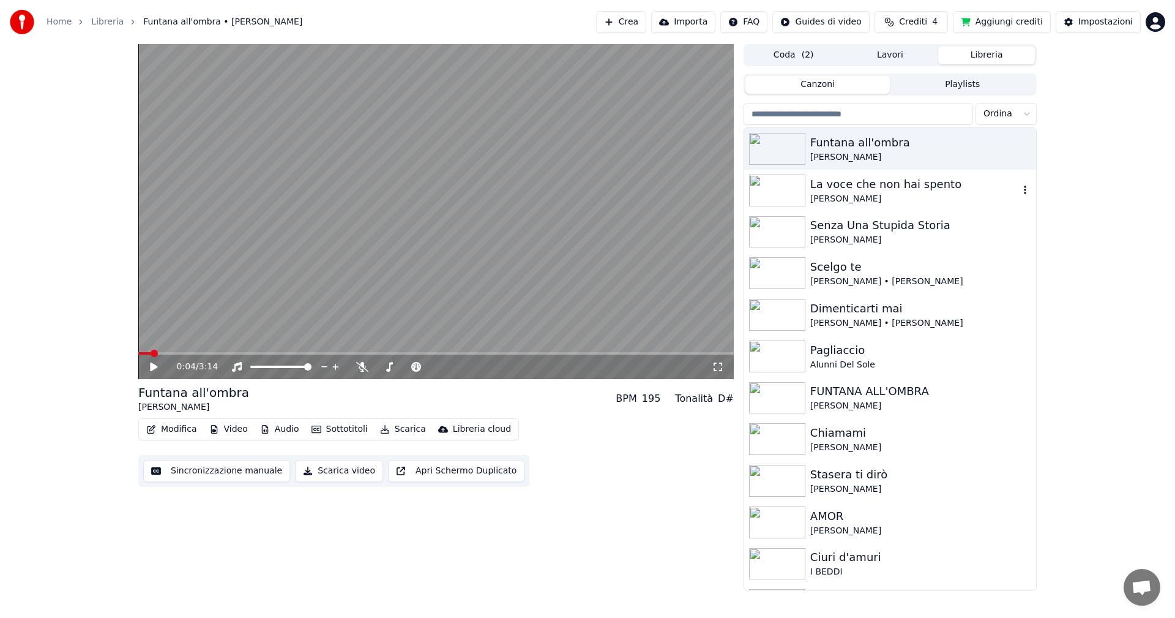
click at [832, 192] on div "La voce che non hai spento" at bounding box center [915, 184] width 209 height 17
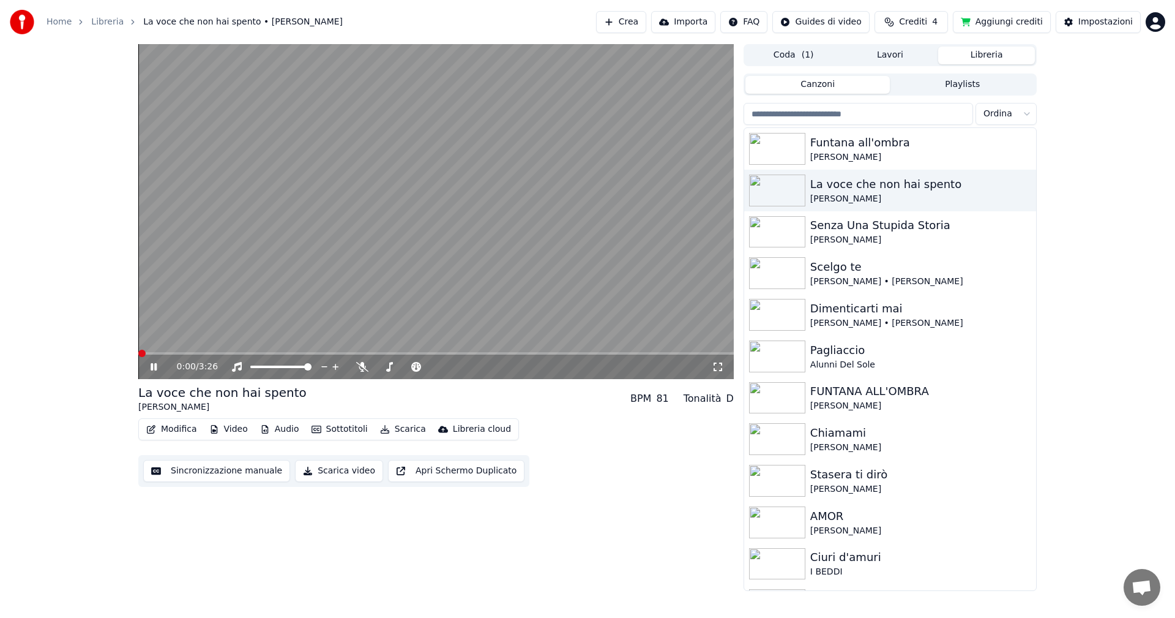
click at [138, 356] on span at bounding box center [141, 353] width 7 height 7
drag, startPoint x: 165, startPoint y: 358, endPoint x: 141, endPoint y: 355, distance: 24.1
click at [141, 355] on div "0:07 / 3:26" at bounding box center [436, 366] width 596 height 24
click at [138, 352] on span at bounding box center [141, 353] width 7 height 7
click at [154, 364] on icon at bounding box center [162, 367] width 29 height 10
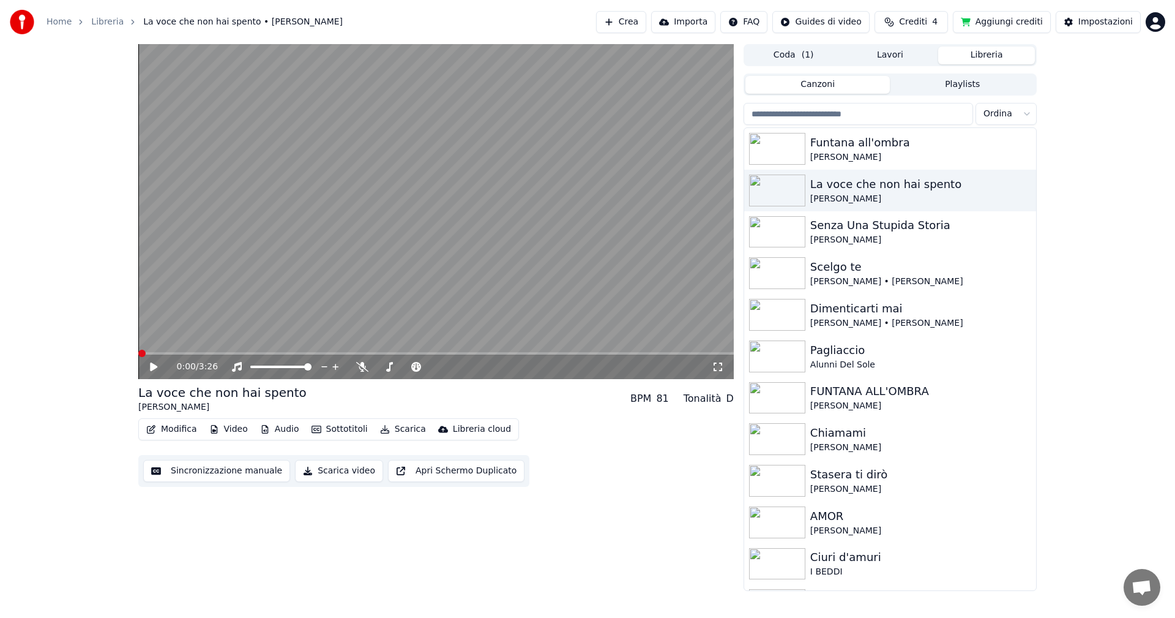
click at [138, 354] on span at bounding box center [141, 353] width 7 height 7
click at [154, 366] on icon at bounding box center [153, 366] width 7 height 9
click at [152, 364] on icon at bounding box center [154, 366] width 6 height 7
